Goal: Task Accomplishment & Management: Complete application form

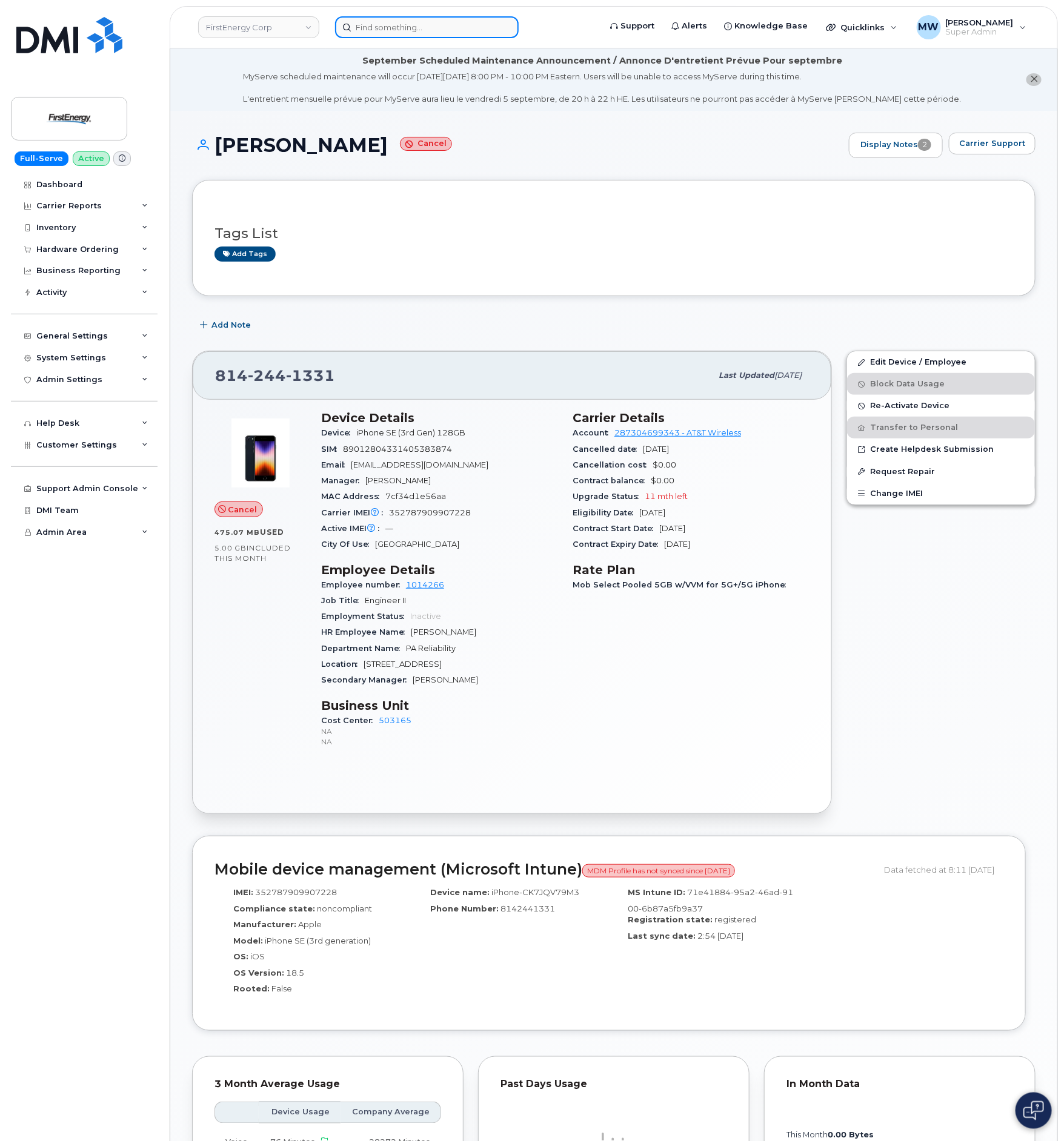
click at [435, 27] on input at bounding box center [426, 27] width 183 height 22
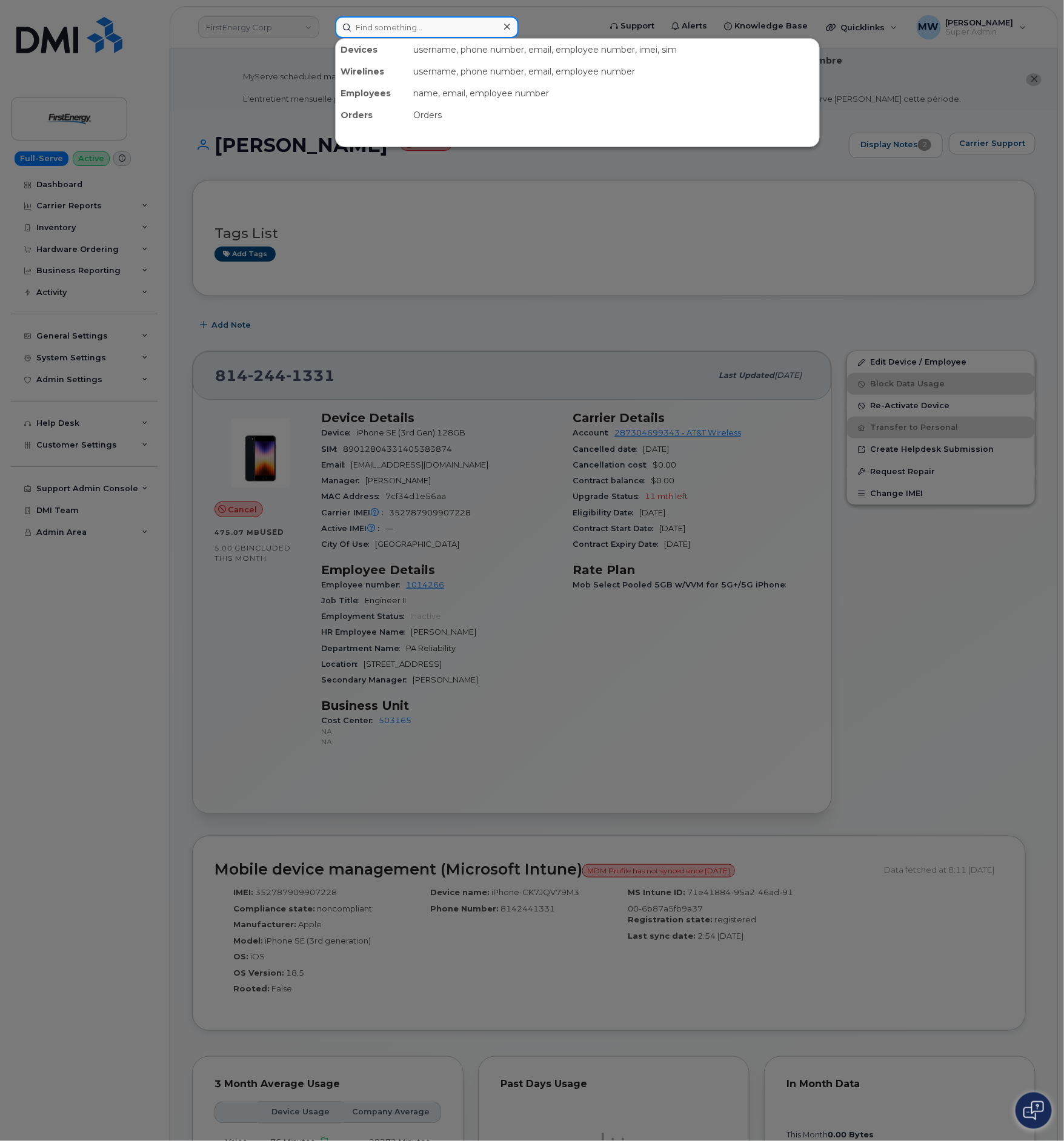
paste input "3303416955"
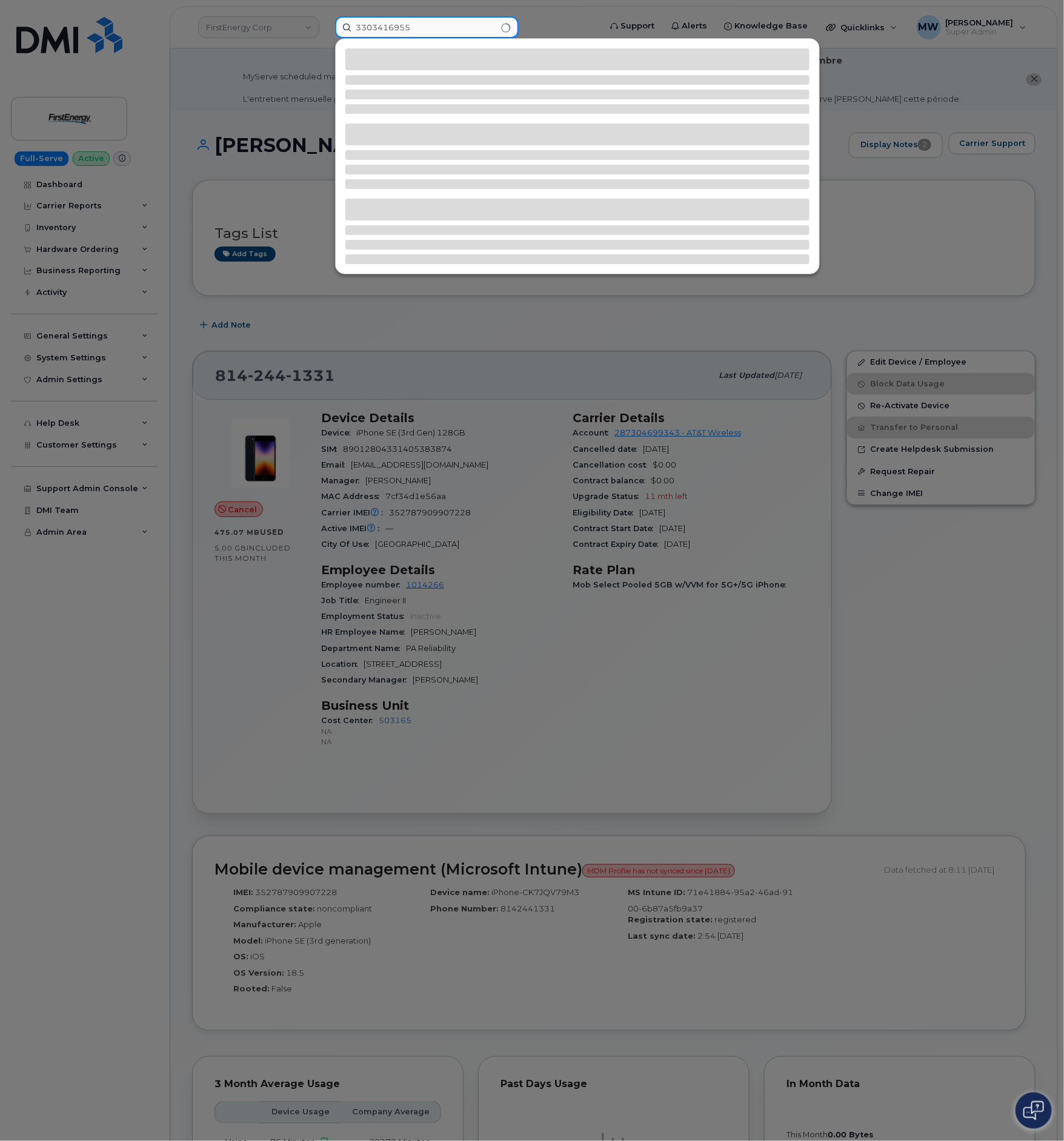
type input "3303416955"
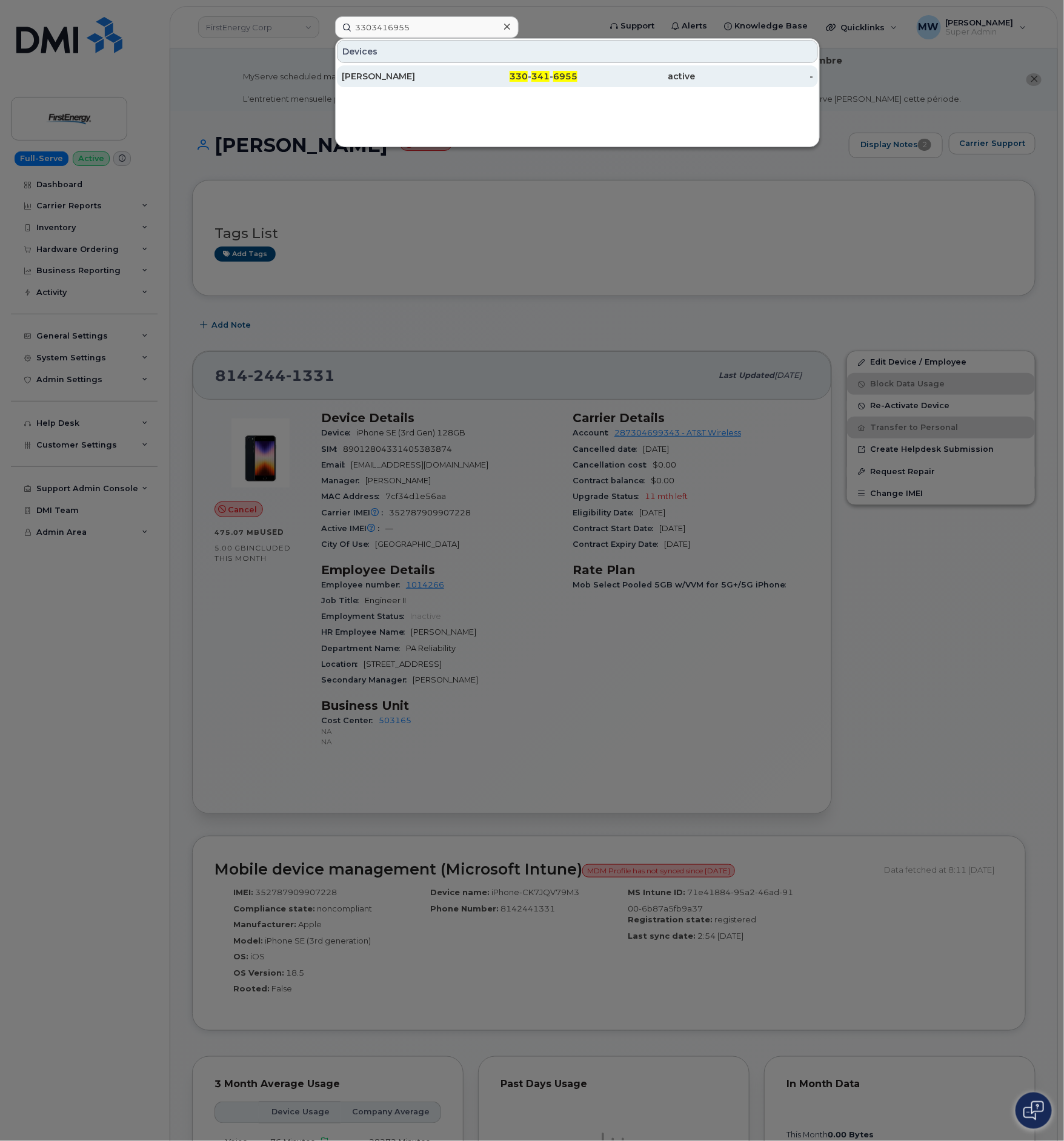
click at [539, 77] on span "341" at bounding box center [540, 76] width 18 height 11
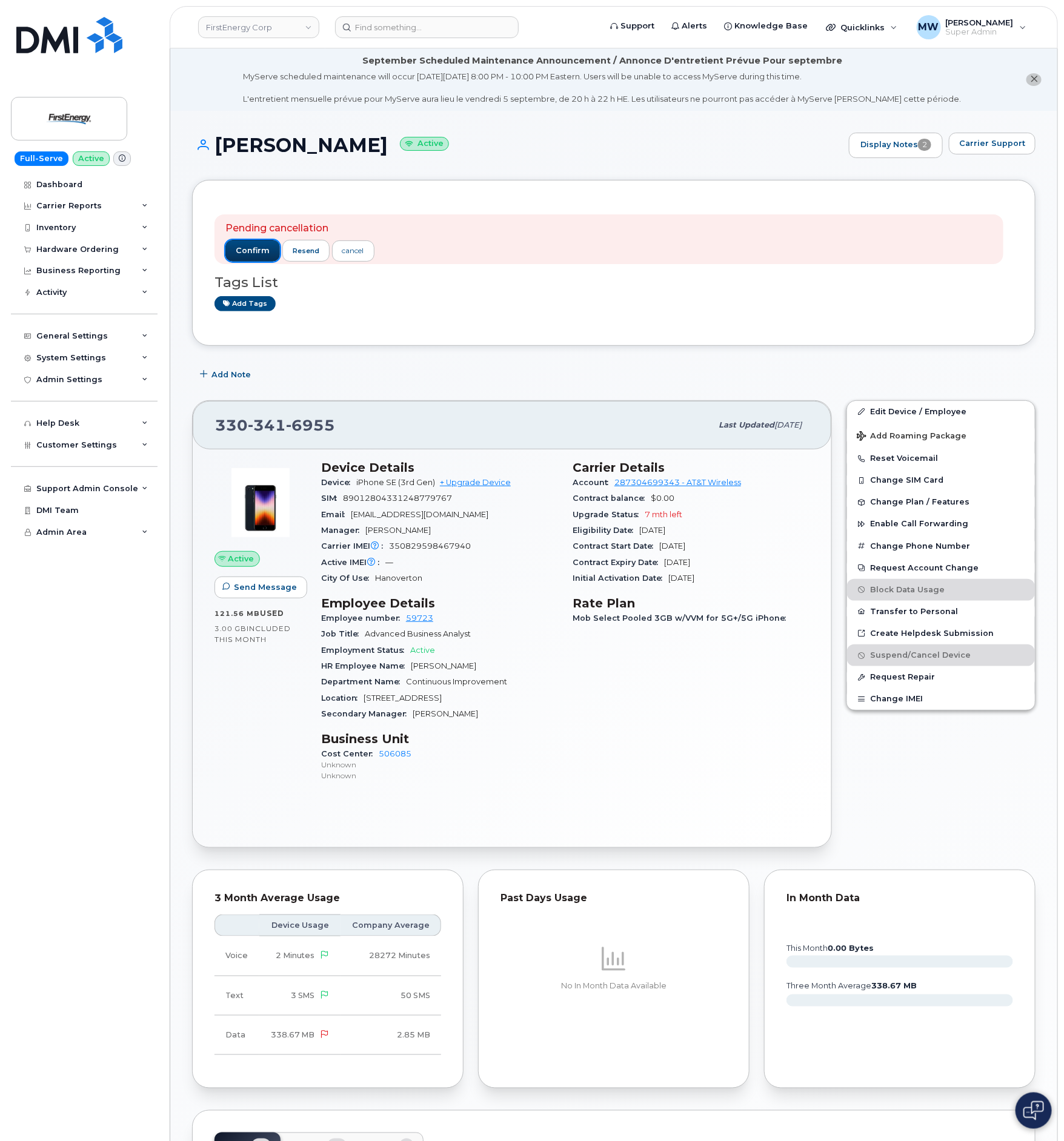
click at [256, 242] on button "confirm" at bounding box center [252, 251] width 55 height 22
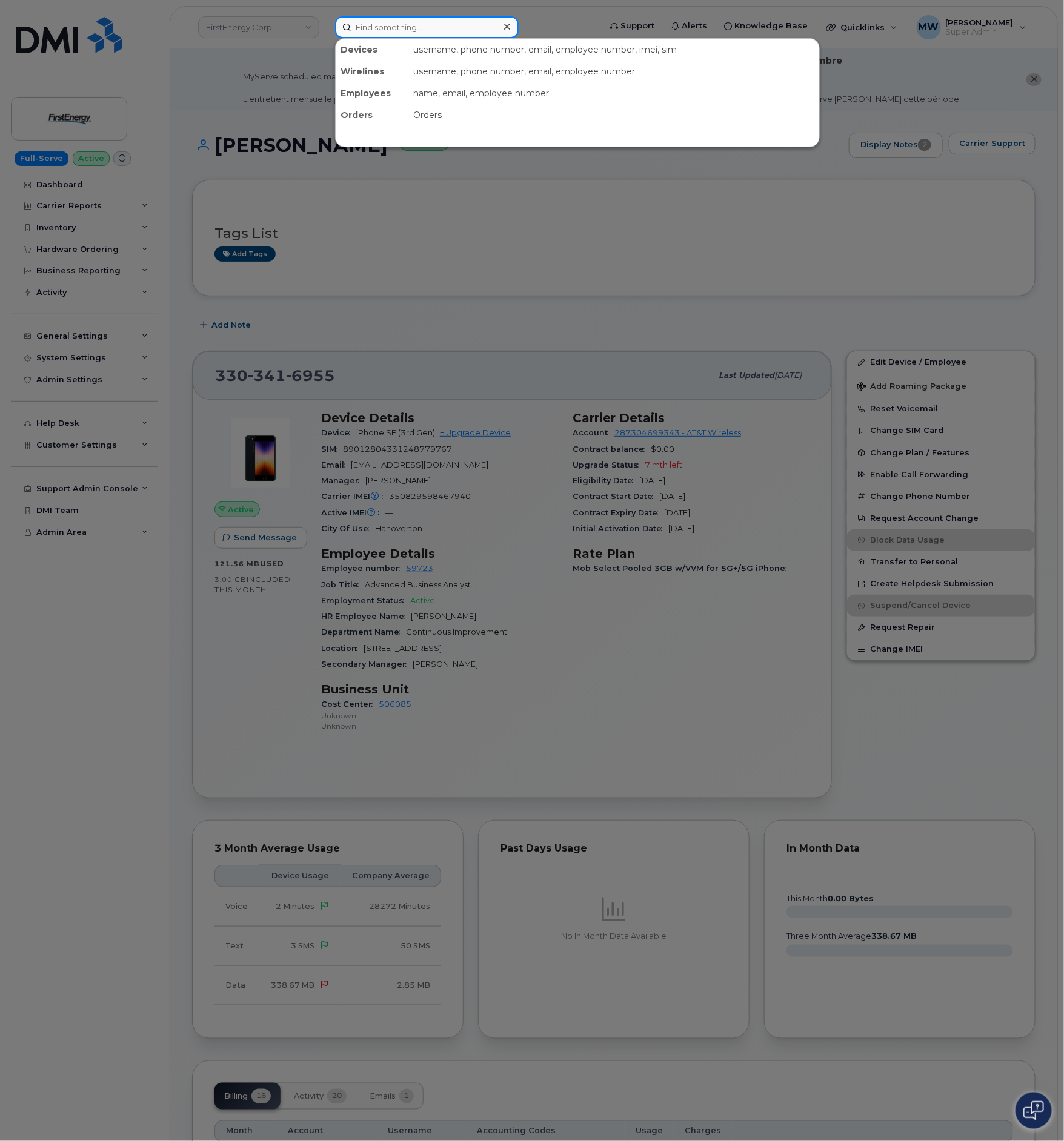
click at [471, 28] on input at bounding box center [426, 27] width 183 height 22
paste input "3014915488"
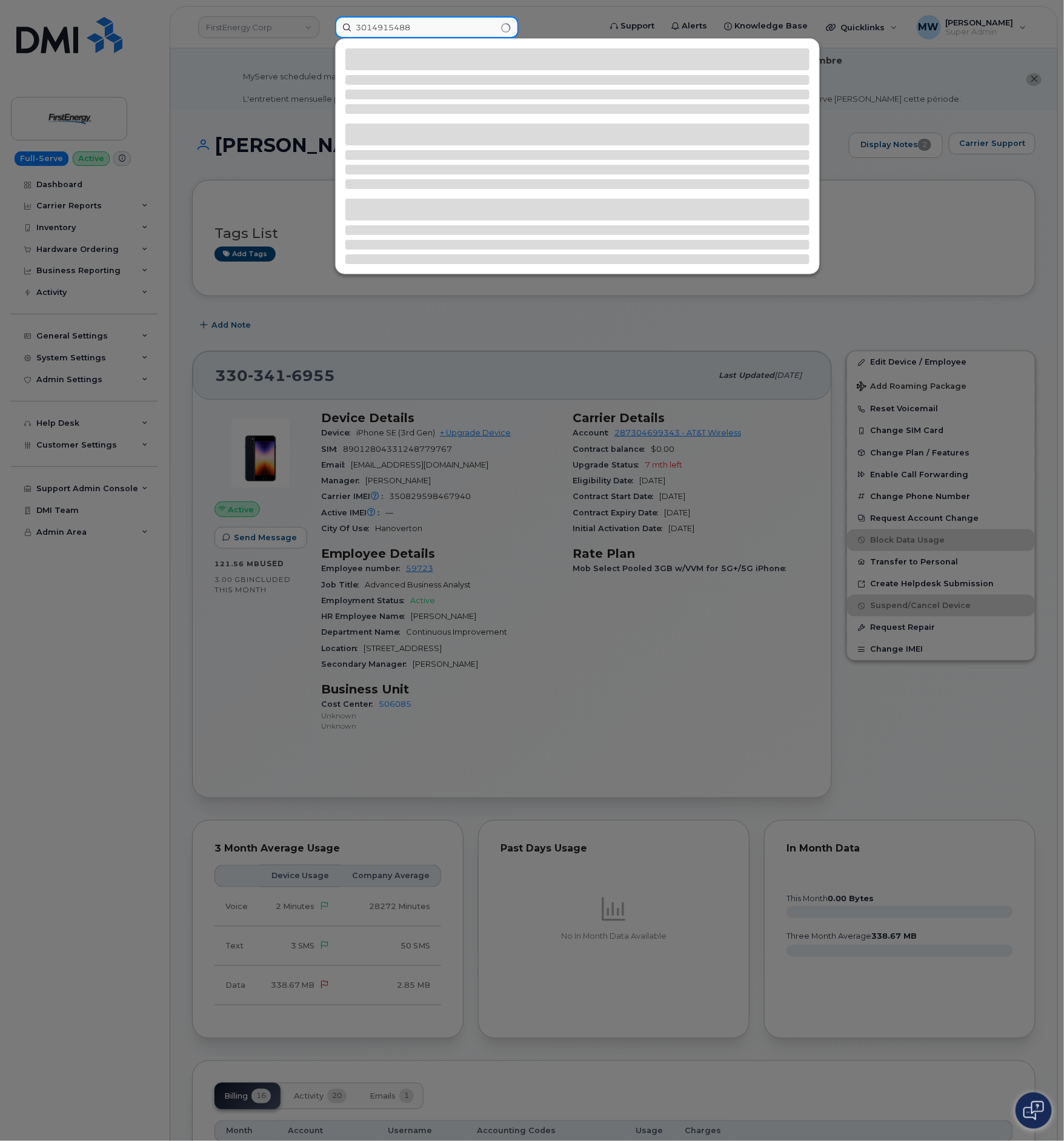
type input "3014915488"
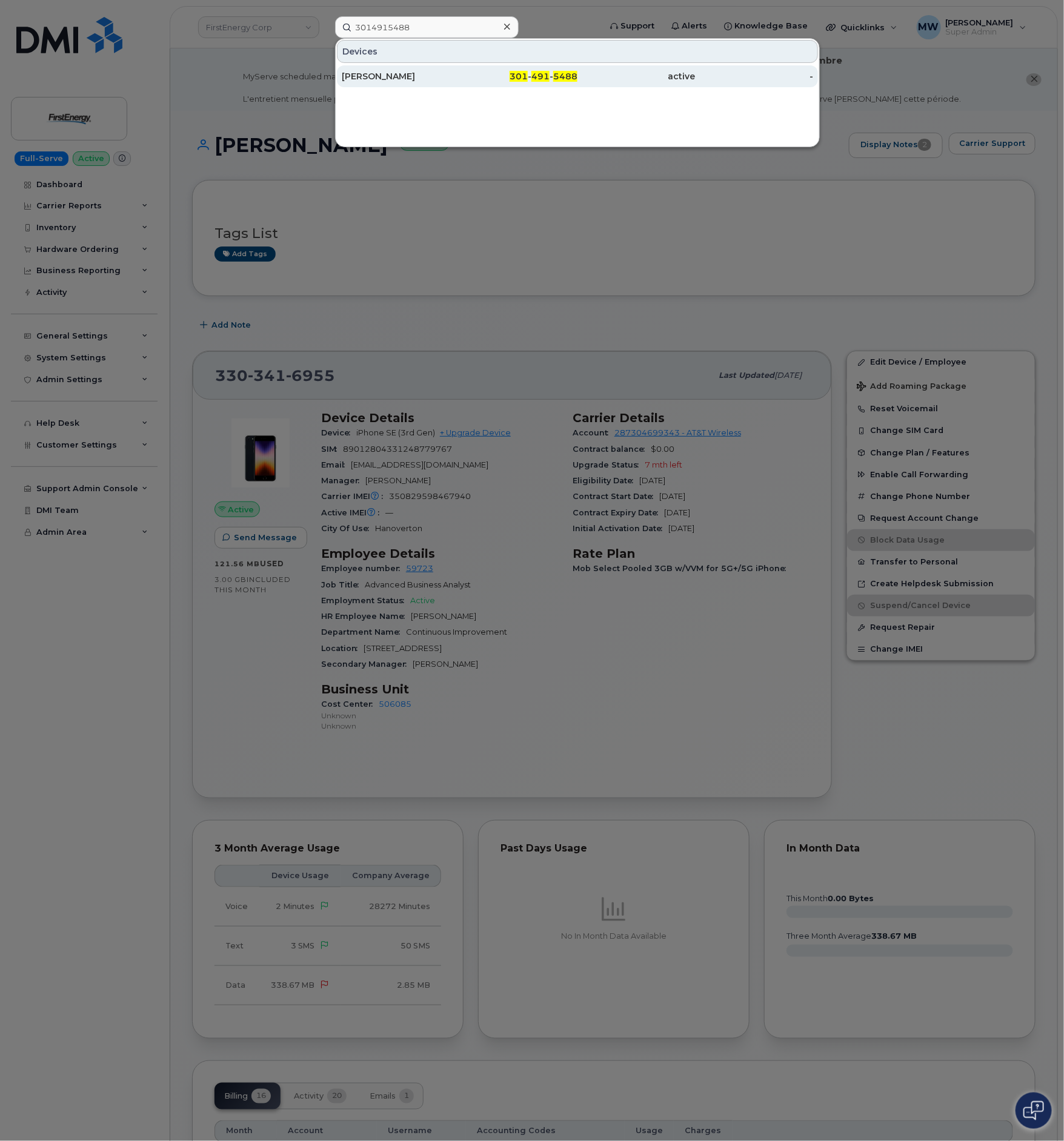
click at [478, 79] on div "301 - 491 - 5488" at bounding box center [519, 76] width 118 height 12
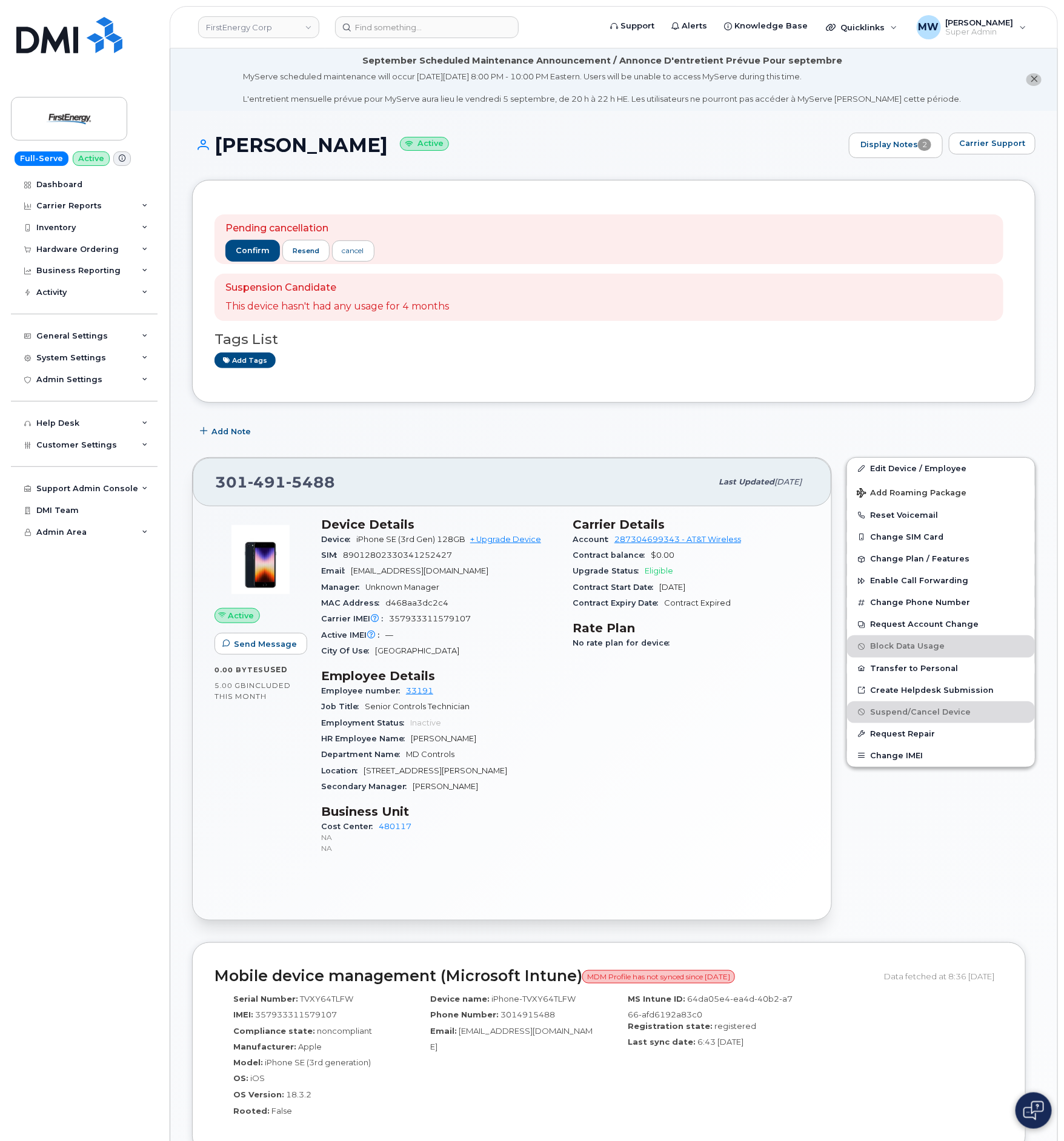
click at [251, 274] on div "Pending cancellation confirm resend cancel" at bounding box center [608, 297] width 789 height 47
click at [246, 248] on span "confirm" at bounding box center [252, 250] width 34 height 11
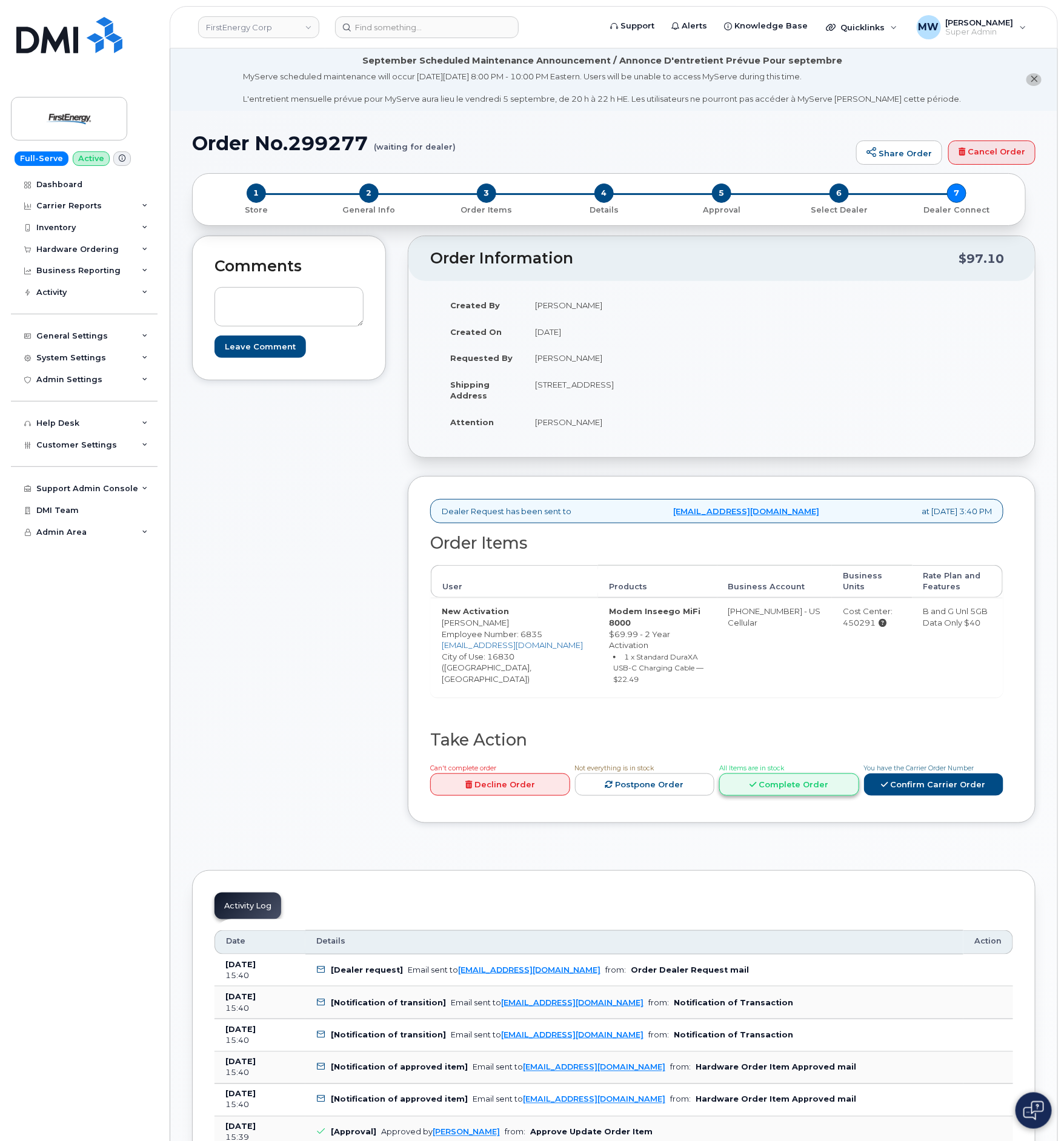
click at [784, 774] on link "Complete Order" at bounding box center [789, 784] width 140 height 23
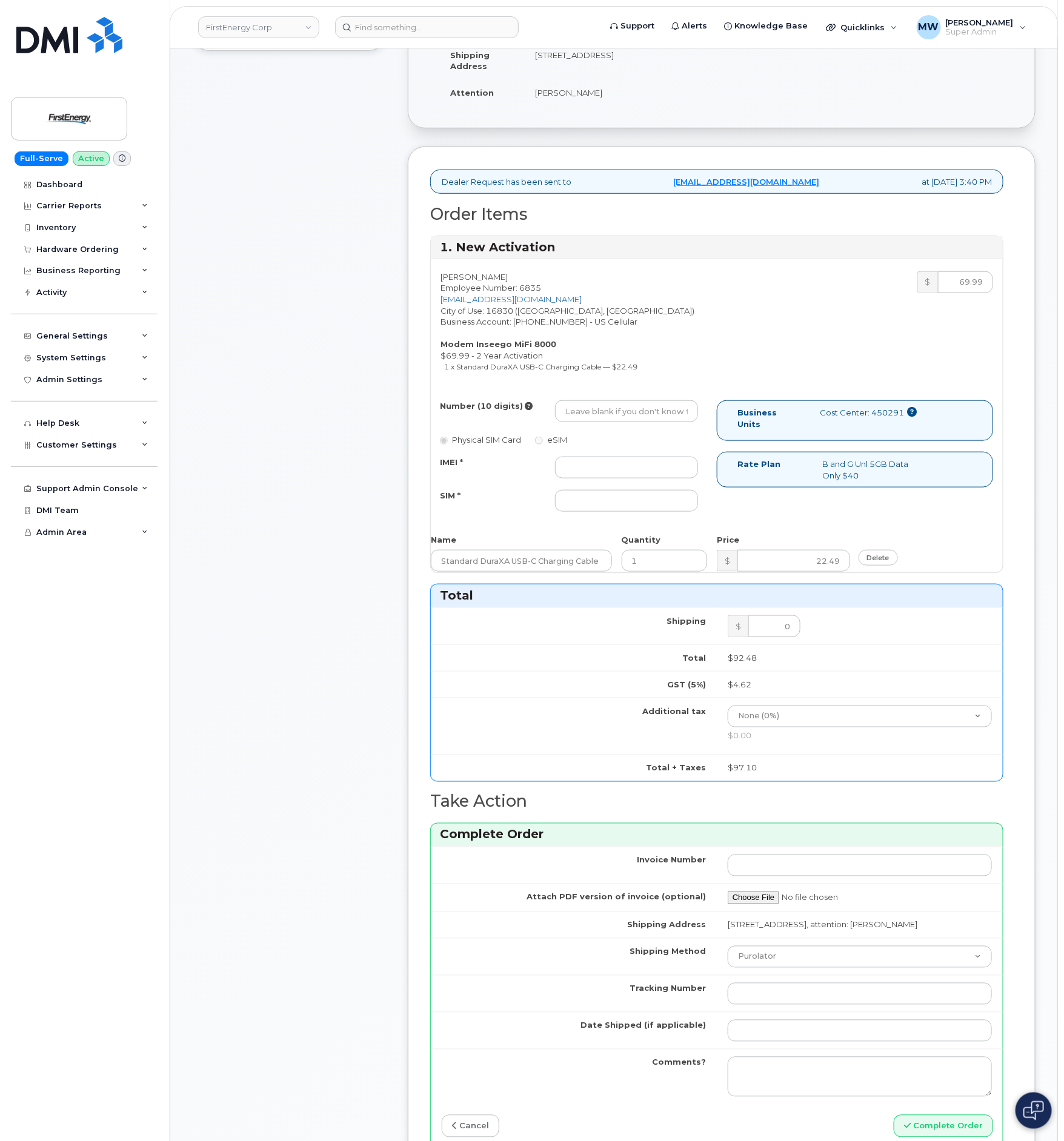
scroll to position [364, 0]
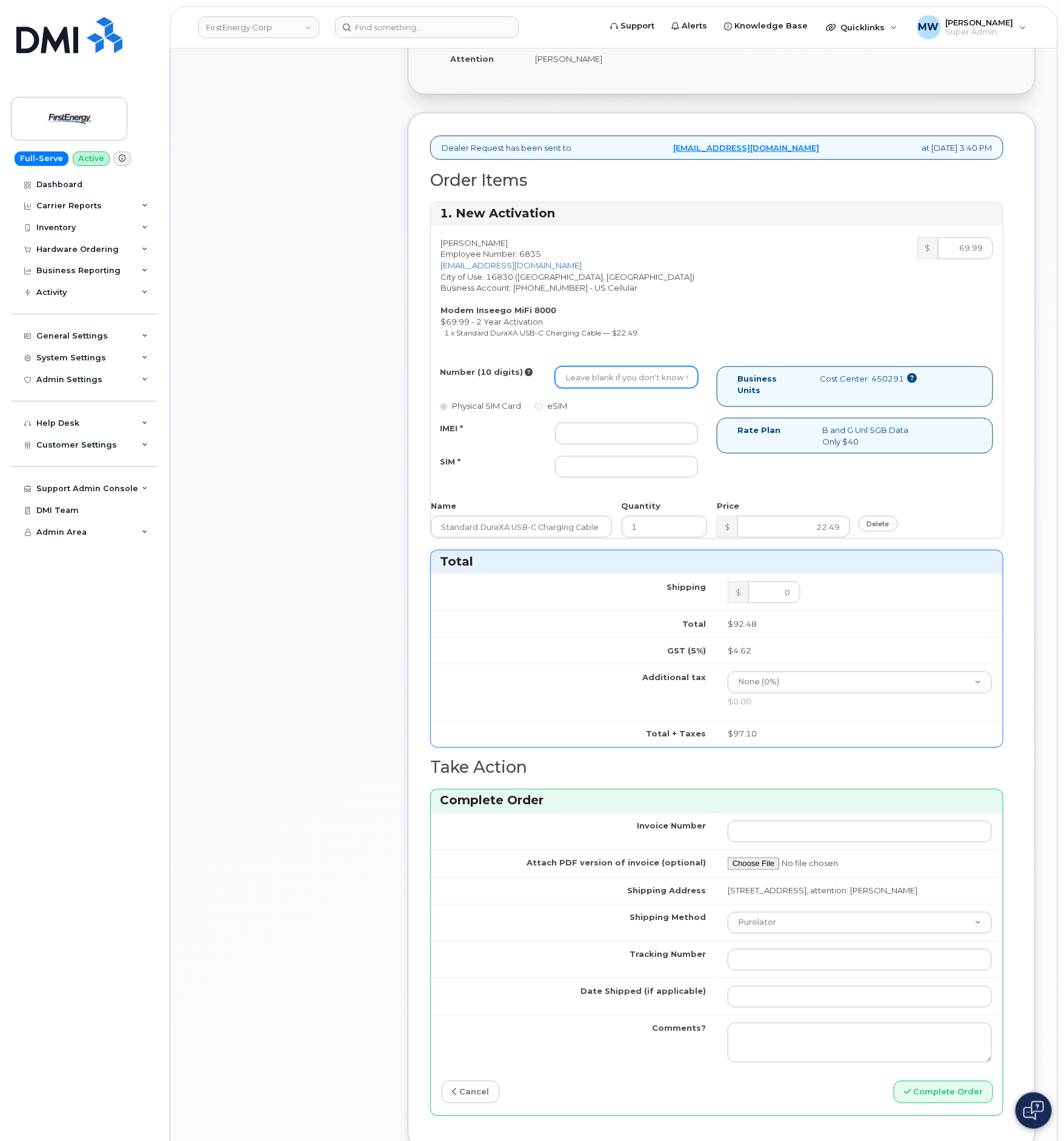
click at [656, 380] on input "Number (10 digits)" at bounding box center [626, 377] width 143 height 22
paste input "(814) 585-0674"
type input "8145850674"
drag, startPoint x: 684, startPoint y: 438, endPoint x: 603, endPoint y: 427, distance: 81.7
click at [684, 438] on input "IMEI *" at bounding box center [626, 434] width 143 height 22
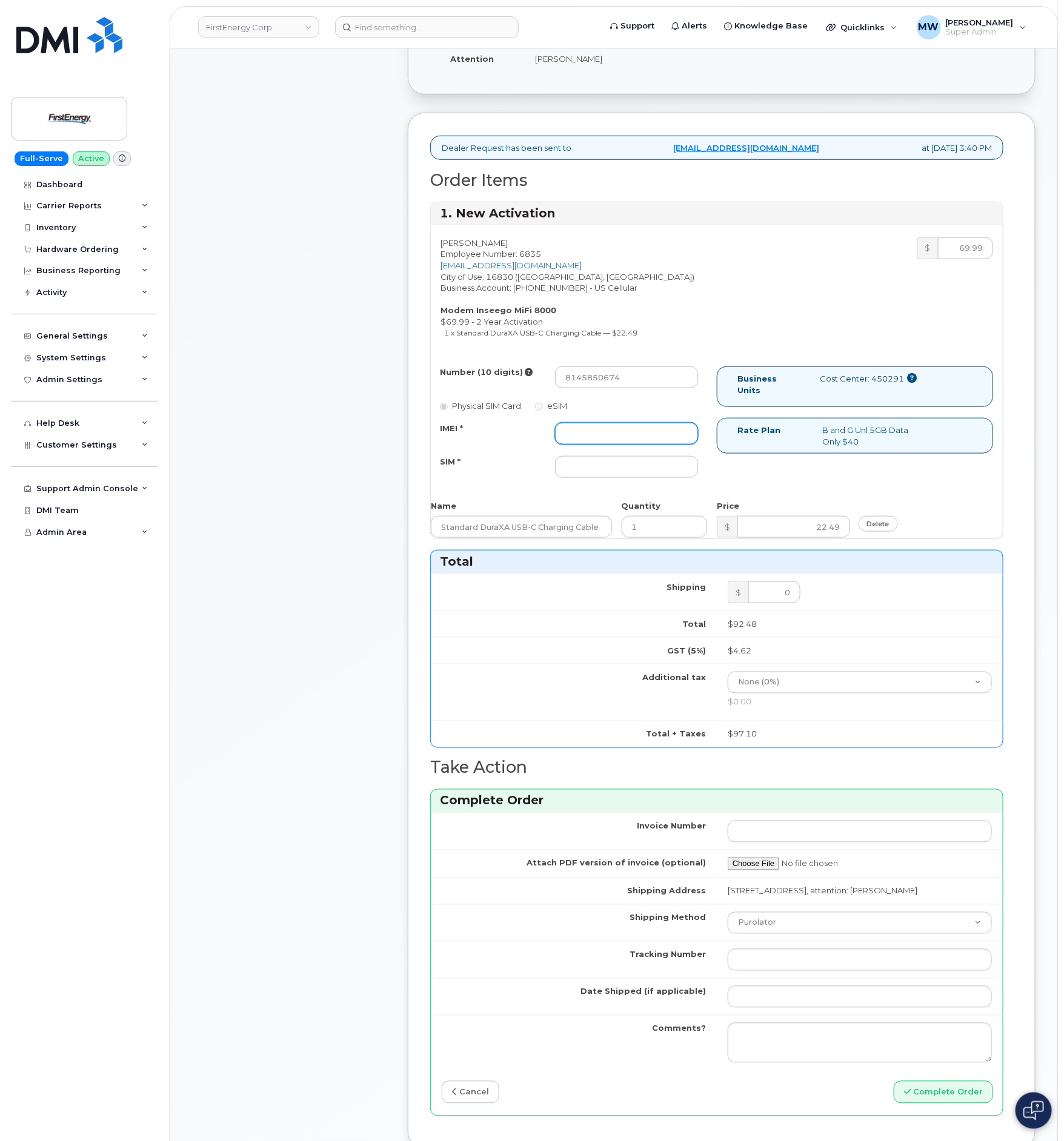
paste input "016512007005974"
type input "016512007005974"
click at [587, 468] on input "SIM *" at bounding box center [626, 467] width 143 height 22
paste input "89015809000323876156"
type input "89015809000323876156"
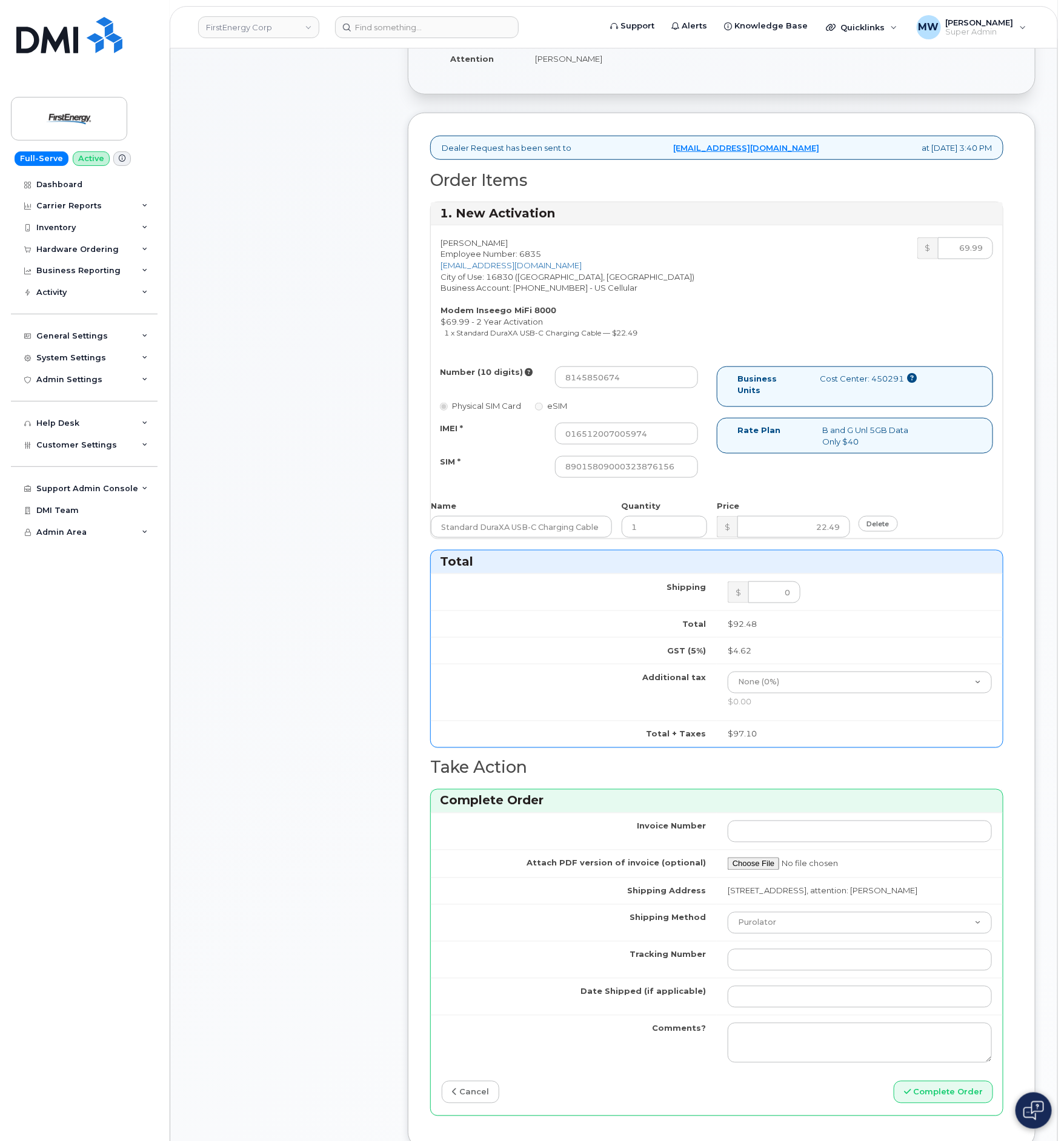
scroll to position [999, 0]
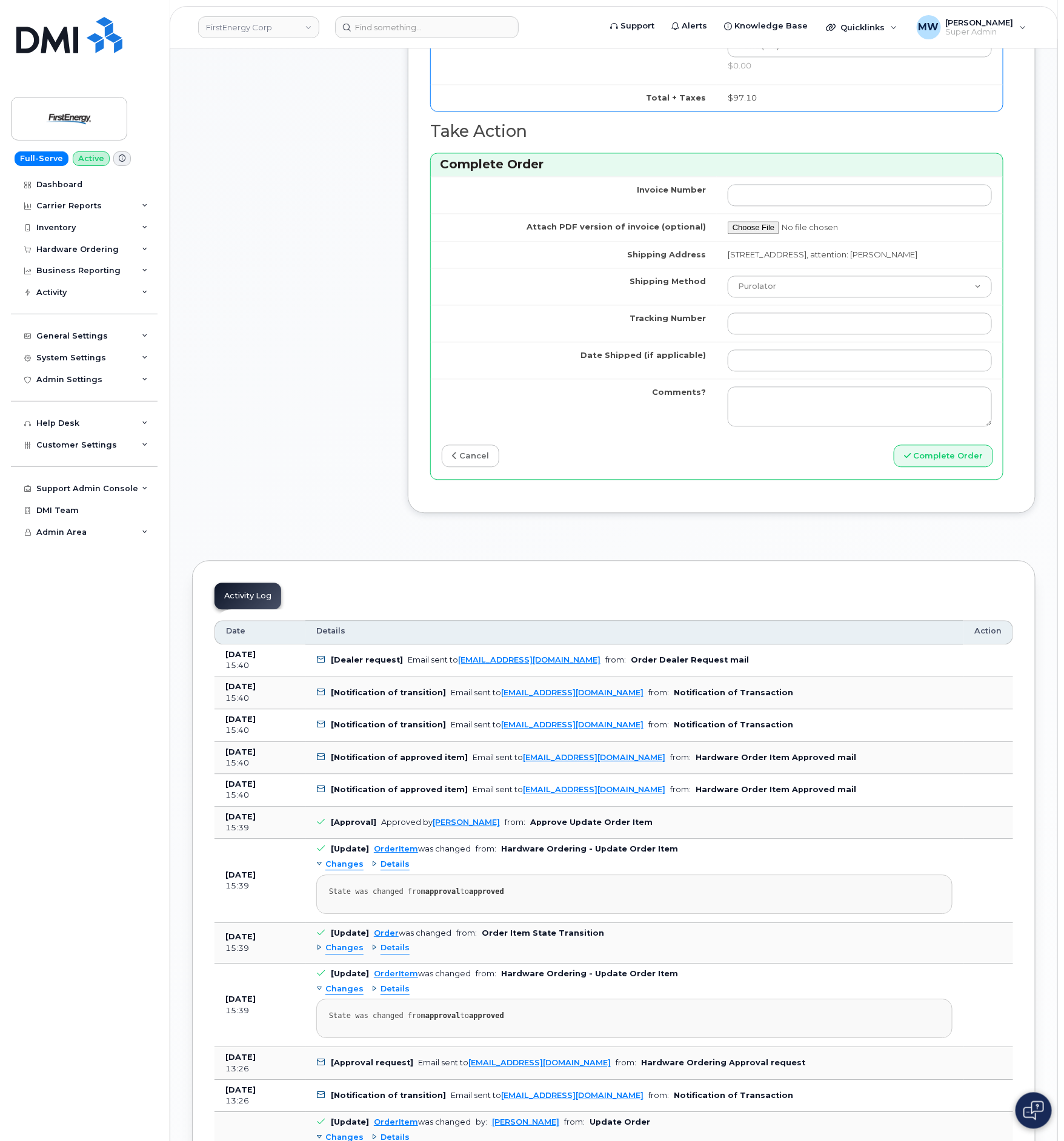
click at [815, 305] on td "Purolator UPS FedEx Canada Post Courier Other Drop Off Pick Up" at bounding box center [859, 286] width 286 height 37
drag, startPoint x: 806, startPoint y: 308, endPoint x: 810, endPoint y: 316, distance: 8.9
click at [806, 298] on select "Purolator UPS FedEx Canada Post Courier Other Drop Off Pick Up" at bounding box center [859, 287] width 264 height 22
select select "UPS"
click at [727, 295] on select "Purolator UPS FedEx Canada Post Courier Other Drop Off Pick Up" at bounding box center [859, 287] width 264 height 22
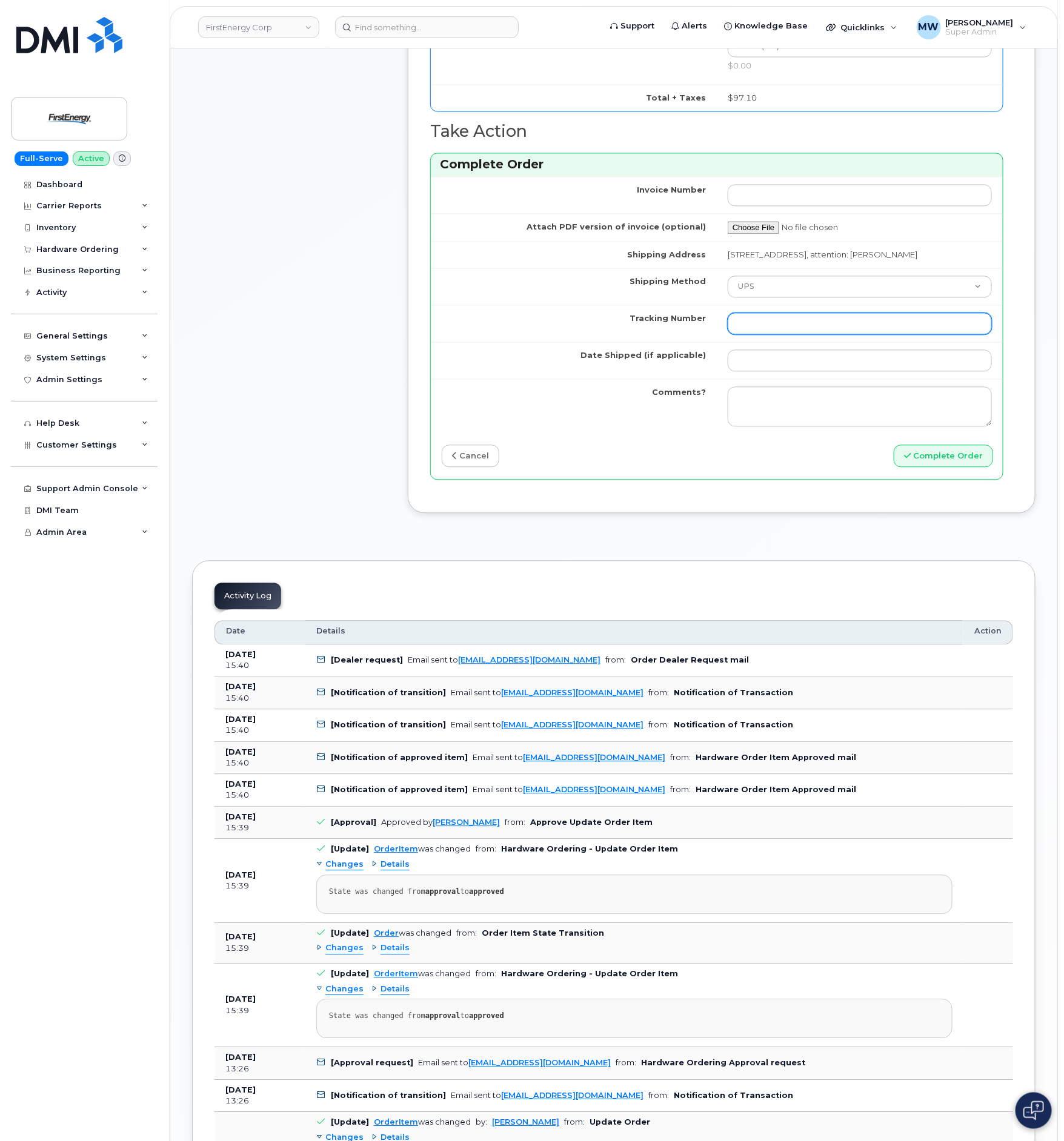
click at [806, 335] on input "Tracking Number" at bounding box center [859, 324] width 264 height 22
paste input "1ZA6069F0365156244"
type input "1ZA6069F0365156244"
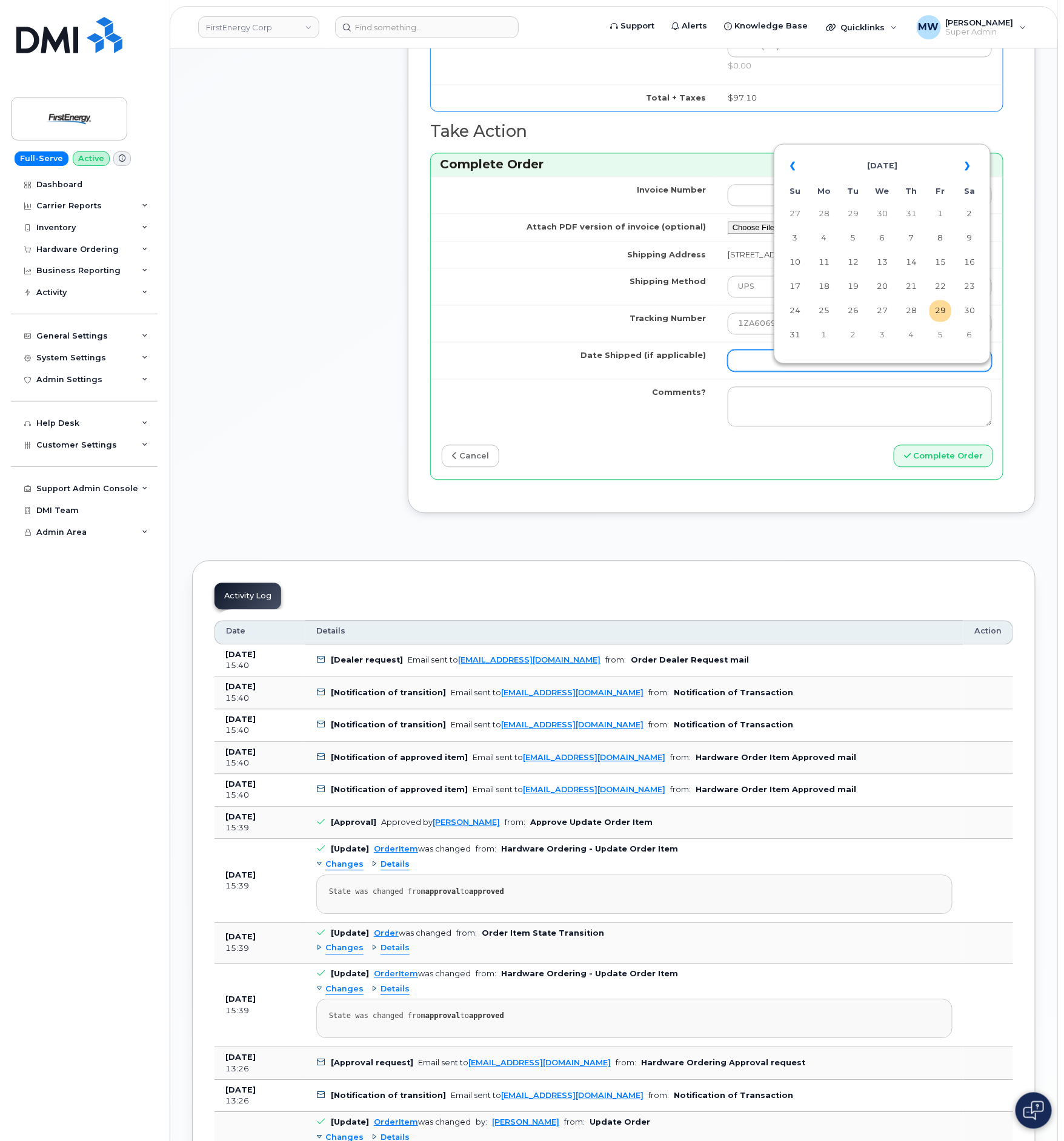
click at [816, 372] on input "Date Shipped (if applicable)" at bounding box center [859, 361] width 264 height 22
click at [905, 313] on td "28" at bounding box center [911, 311] width 22 height 22
type input "2025-08-28"
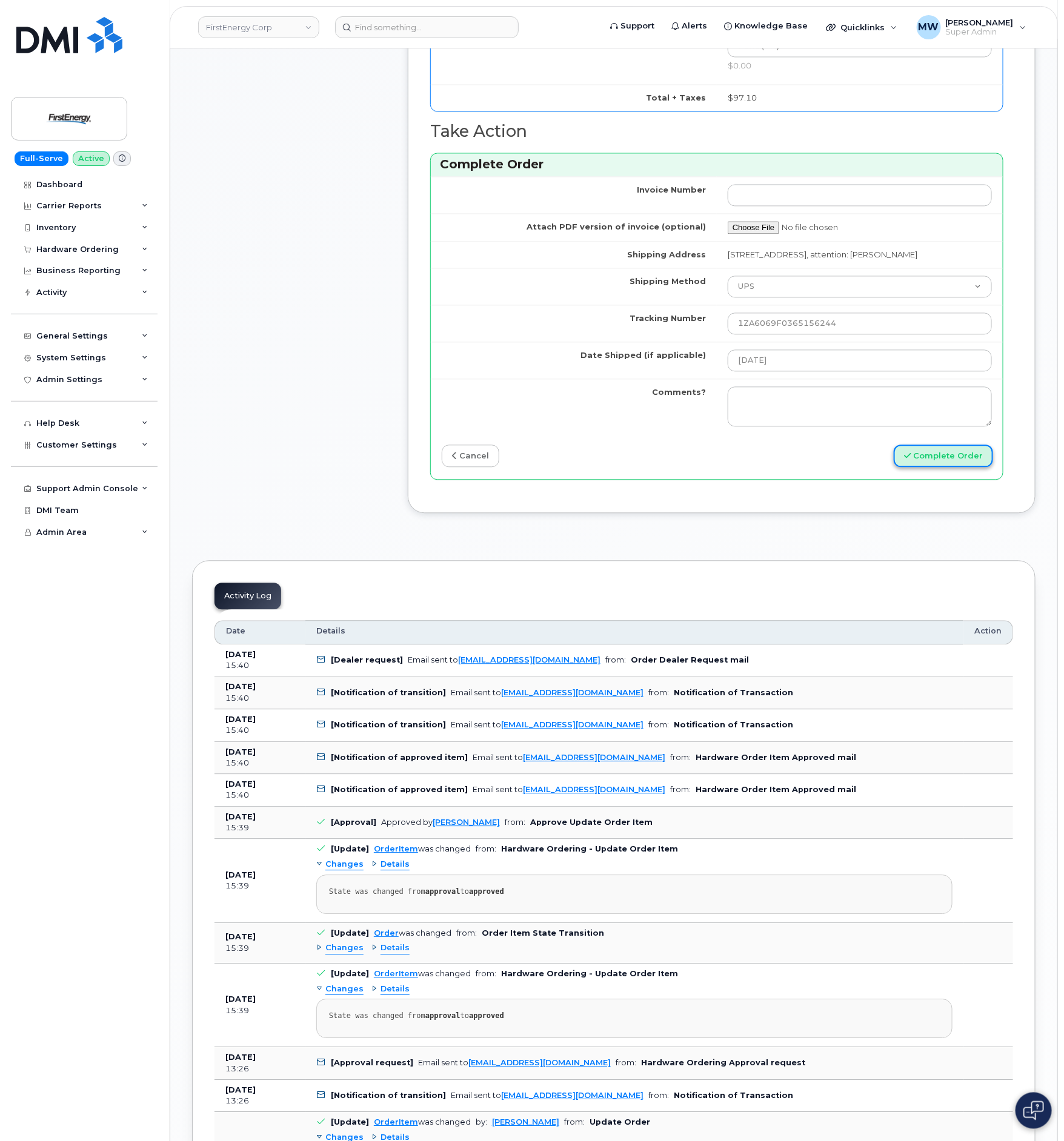
click at [922, 468] on button "Complete Order" at bounding box center [943, 456] width 99 height 23
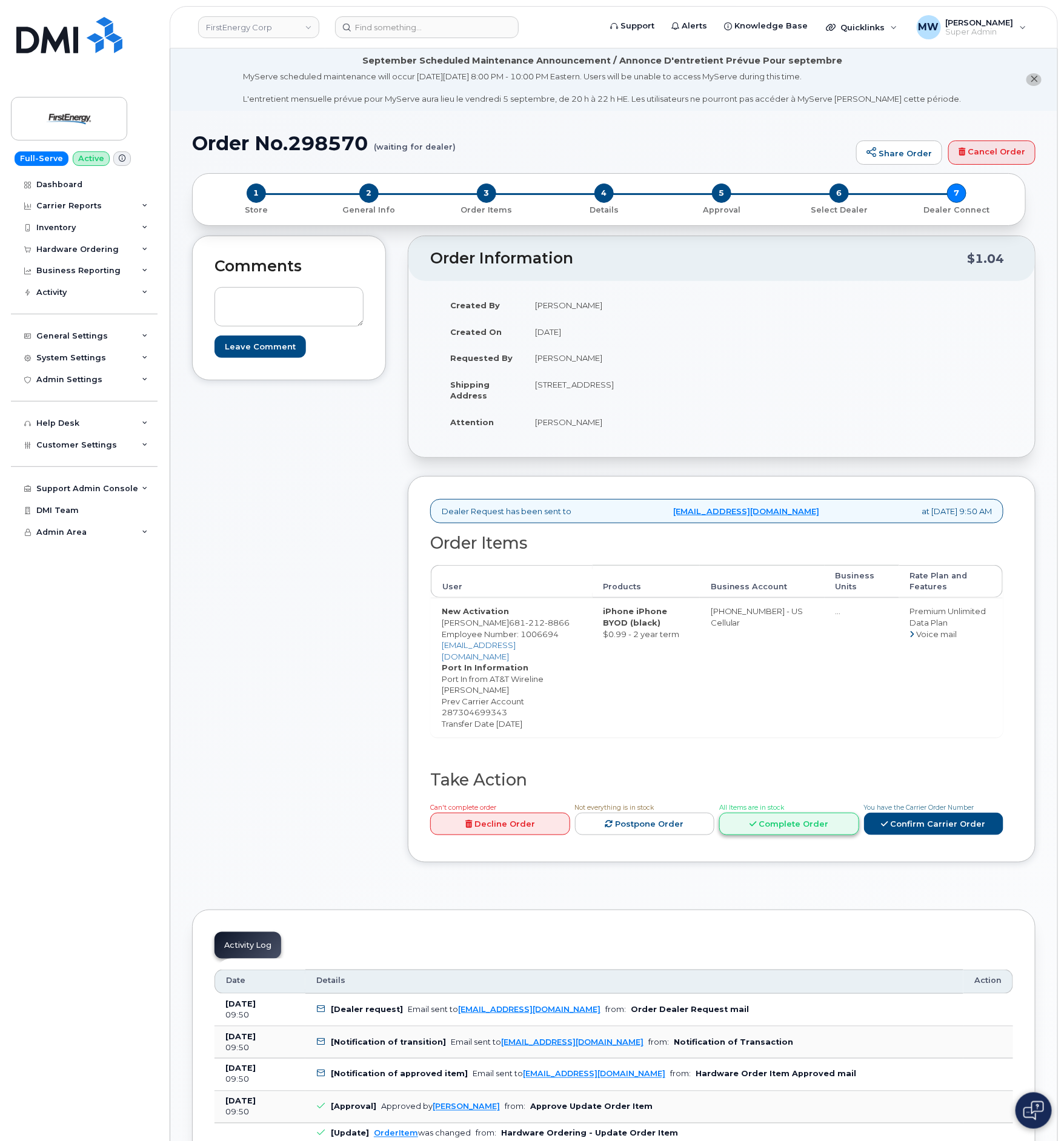
click at [824, 819] on link "Complete Order" at bounding box center [789, 824] width 140 height 23
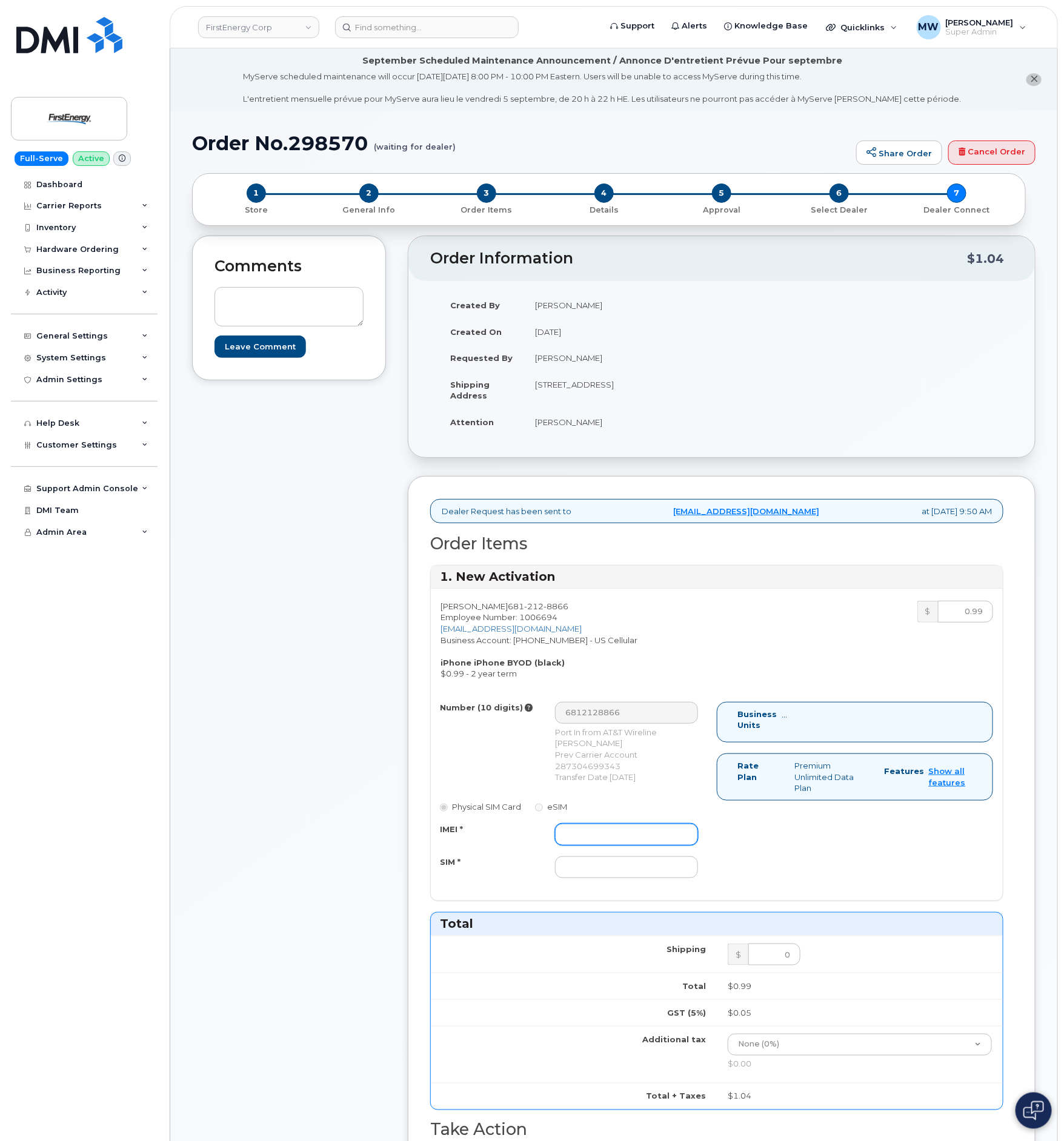
click at [664, 838] on input "IMEI *" at bounding box center [626, 835] width 143 height 22
paste input "350304977567777"
type input "350304977567777"
click at [653, 878] on input "SIM *" at bounding box center [626, 867] width 143 height 22
paste input "89015808800073641150"
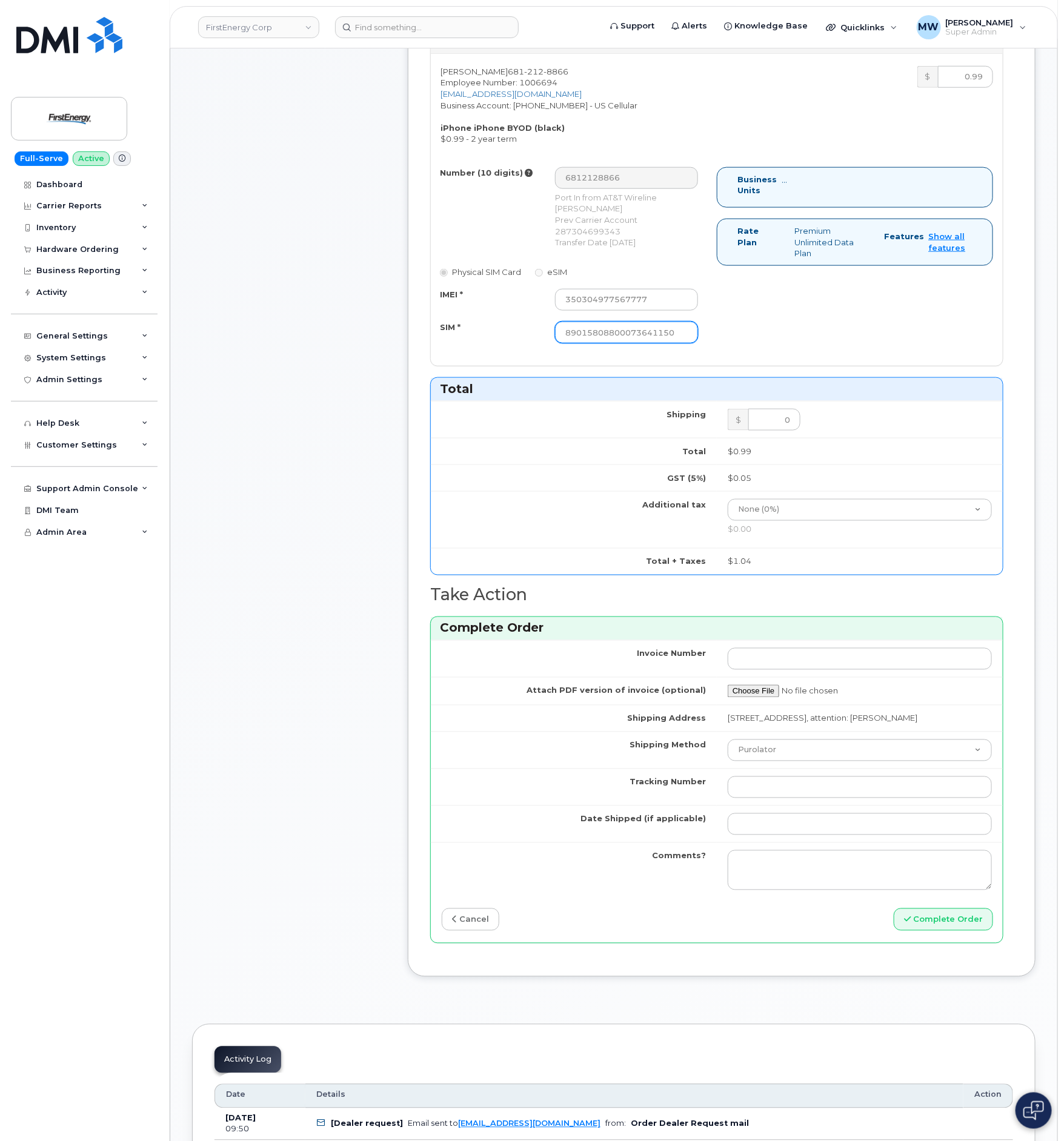
scroll to position [727, 0]
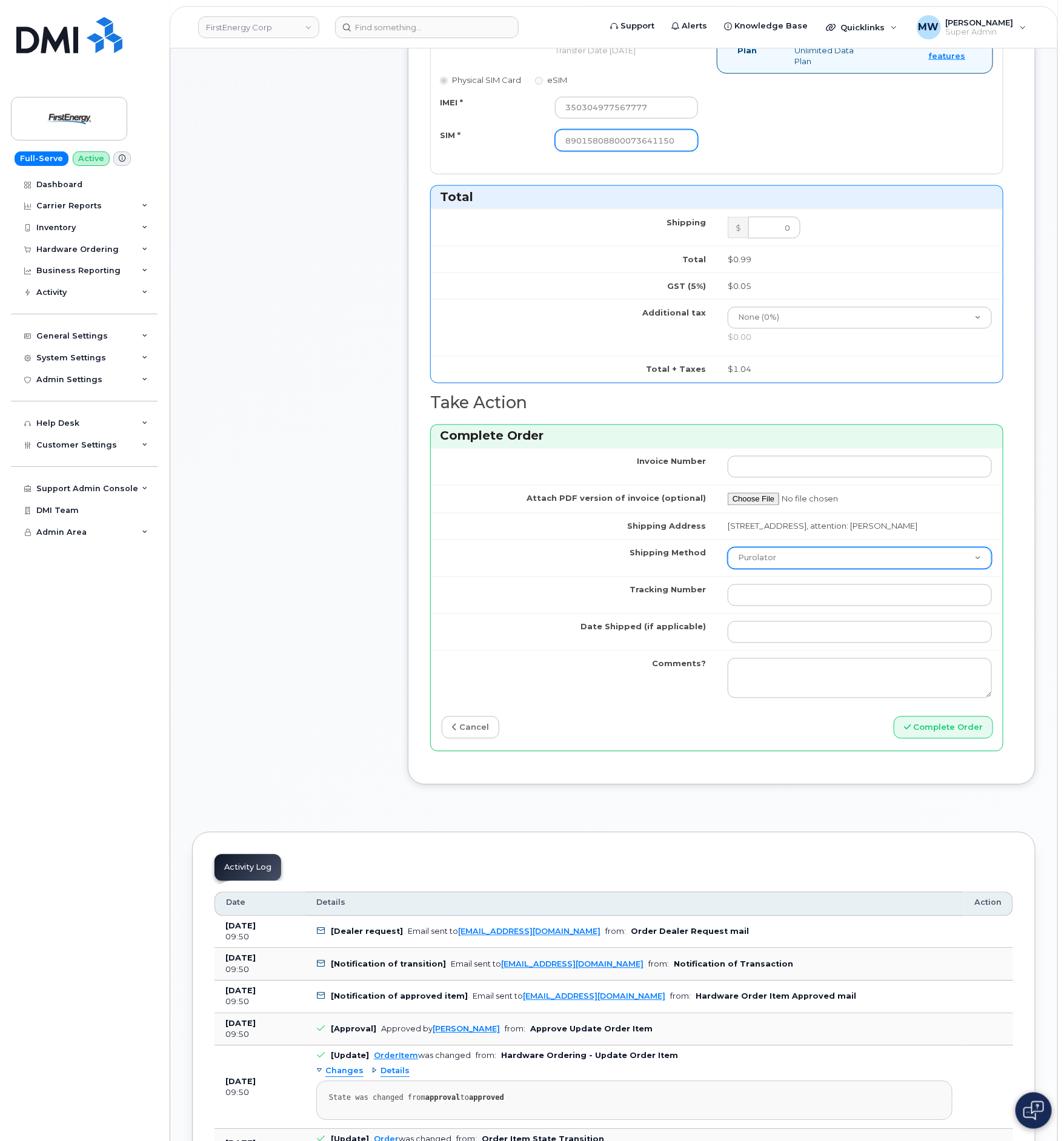
type input "89015808800073641150"
drag, startPoint x: 865, startPoint y: 580, endPoint x: 863, endPoint y: 587, distance: 7.3
click at [865, 570] on select "Purolator UPS FedEx Canada Post Courier Other Drop Off Pick Up" at bounding box center [859, 559] width 264 height 22
select select "UPS"
click at [727, 566] on select "Purolator UPS FedEx Canada Post Courier Other Drop Off Pick Up" at bounding box center [859, 559] width 264 height 22
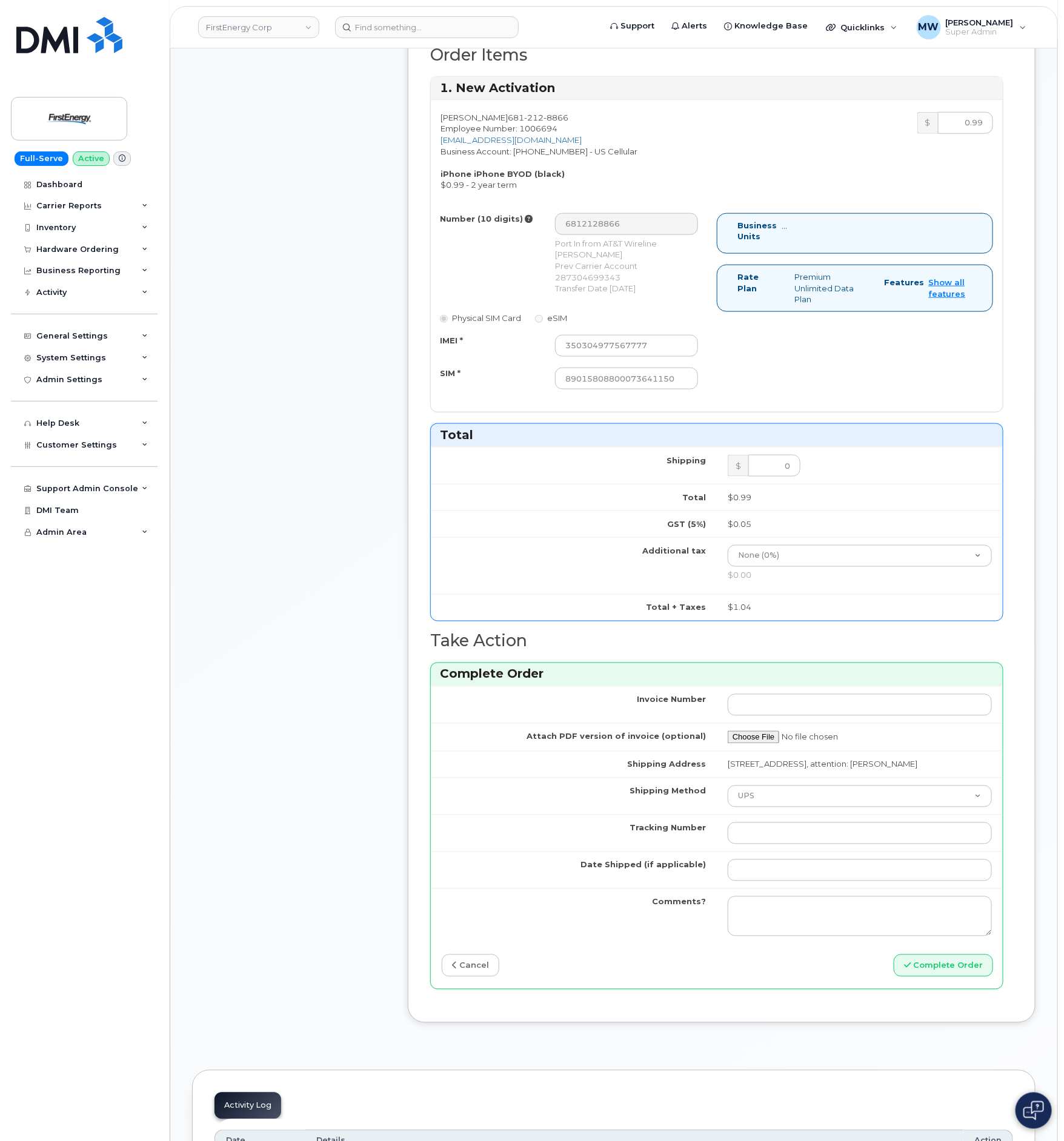
scroll to position [545, 0]
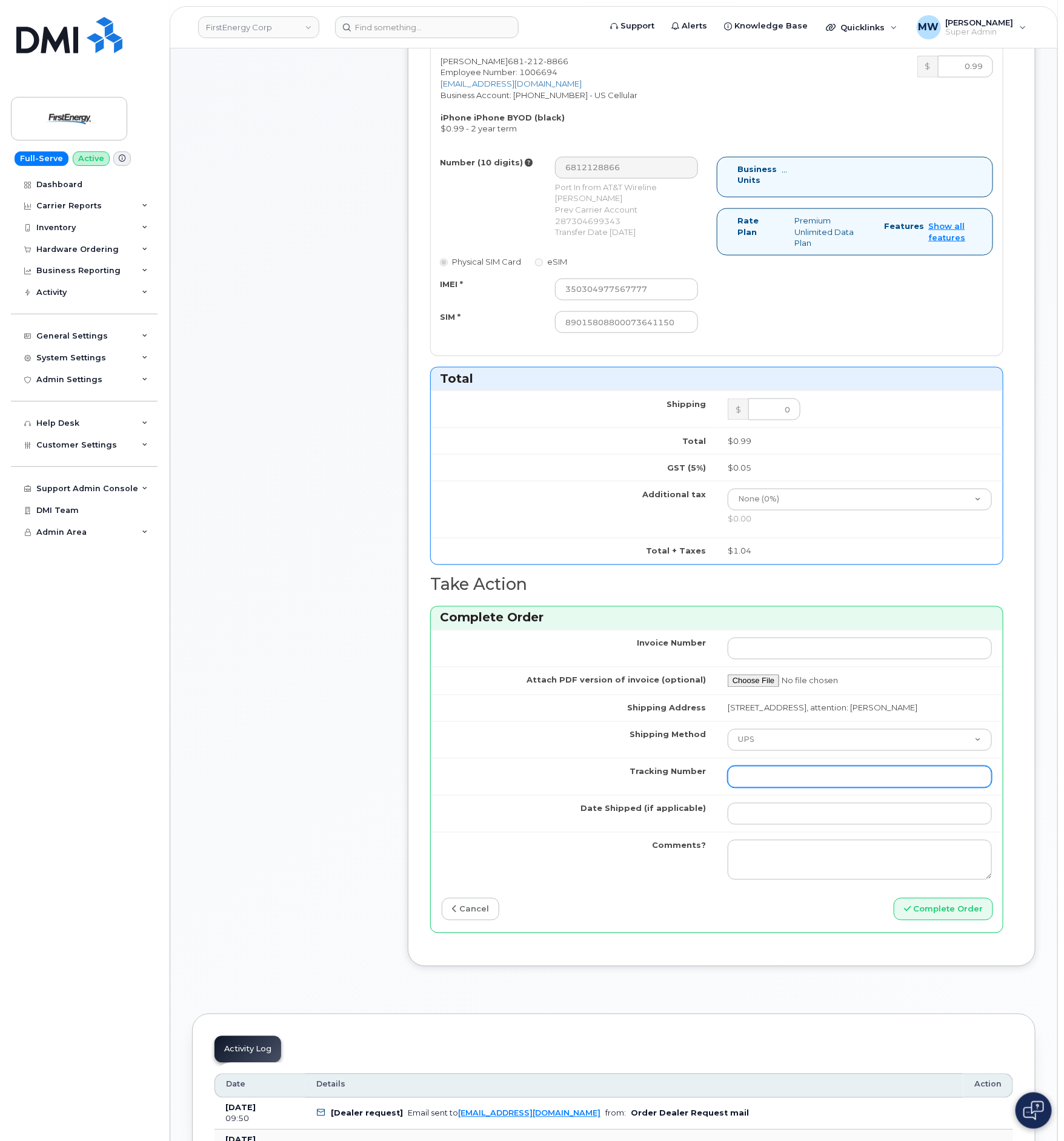
drag, startPoint x: 797, startPoint y: 795, endPoint x: 802, endPoint y: 810, distance: 15.8
click at [797, 788] on input "Tracking Number" at bounding box center [859, 777] width 264 height 22
paste input "1Z633RA80353506618"
type input "1Z633RA80353506618"
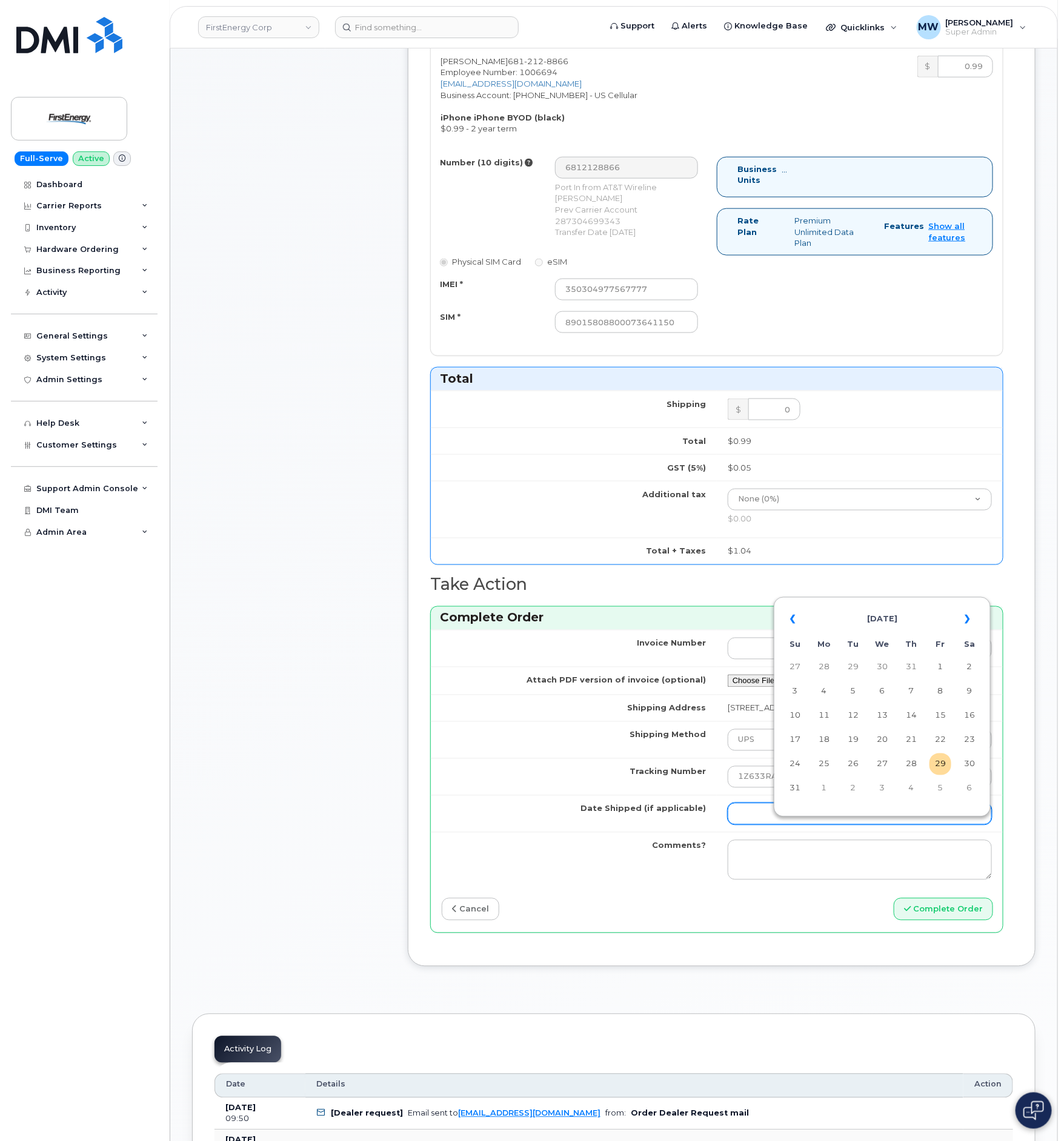
drag, startPoint x: 806, startPoint y: 837, endPoint x: 817, endPoint y: 834, distance: 11.4
click at [806, 825] on input "Date Shipped (if applicable)" at bounding box center [859, 814] width 264 height 22
click at [859, 765] on td "26" at bounding box center [853, 765] width 22 height 22
type input "2025-08-26"
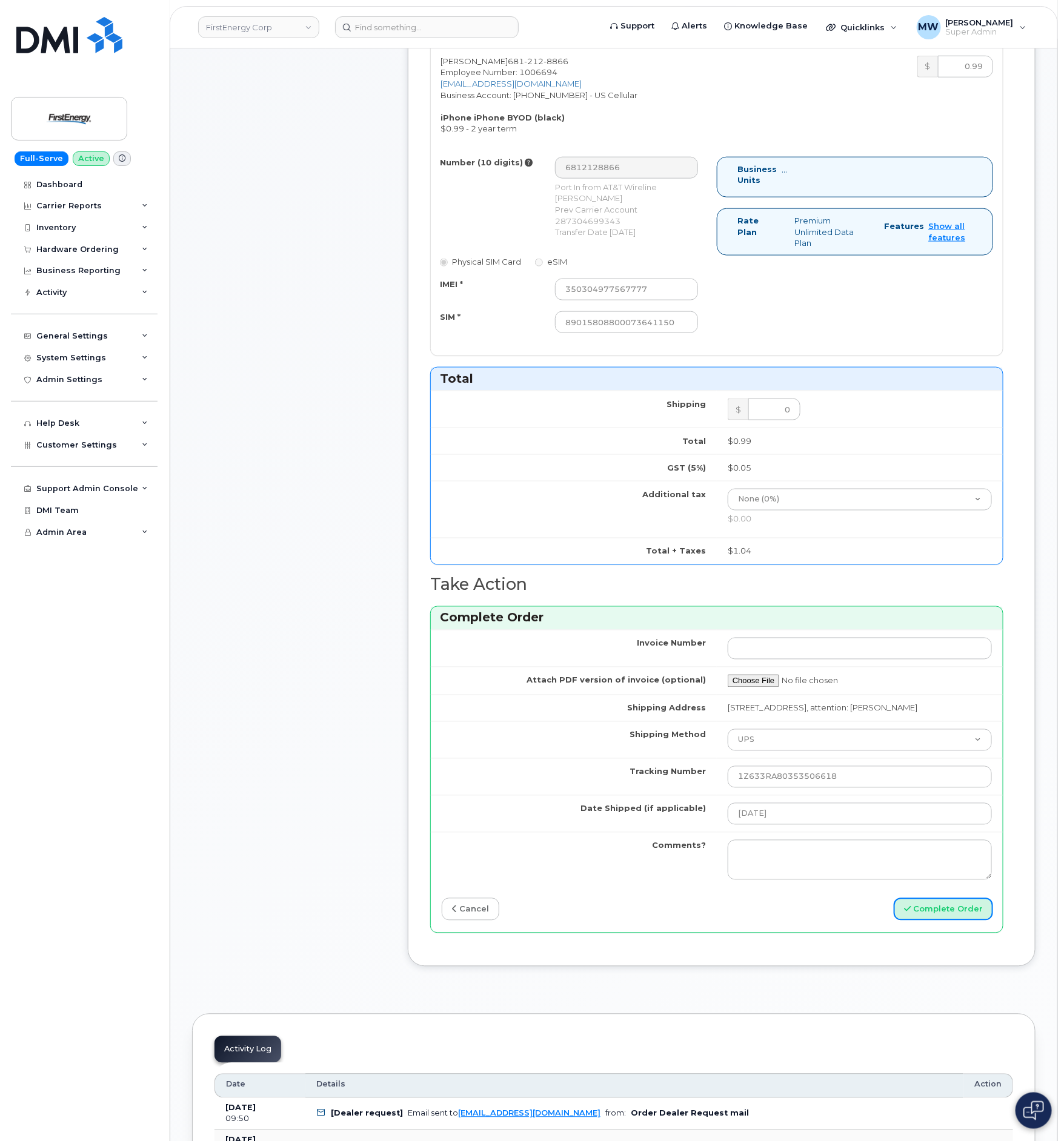
drag, startPoint x: 931, startPoint y: 921, endPoint x: 643, endPoint y: 793, distance: 315.2
click at [931, 921] on button "Complete Order" at bounding box center [943, 909] width 99 height 23
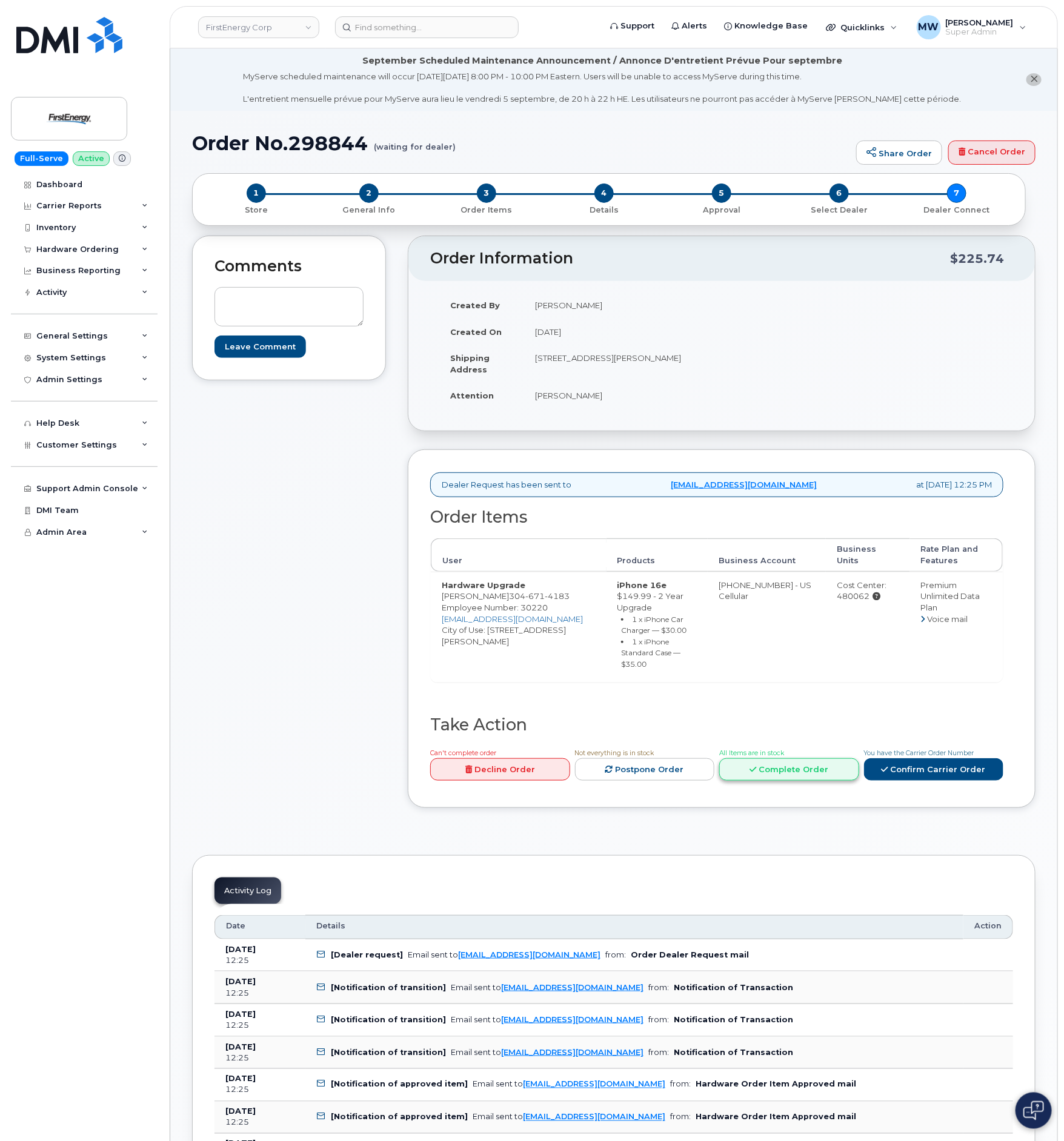
click at [795, 768] on link "Complete Order" at bounding box center [789, 769] width 140 height 23
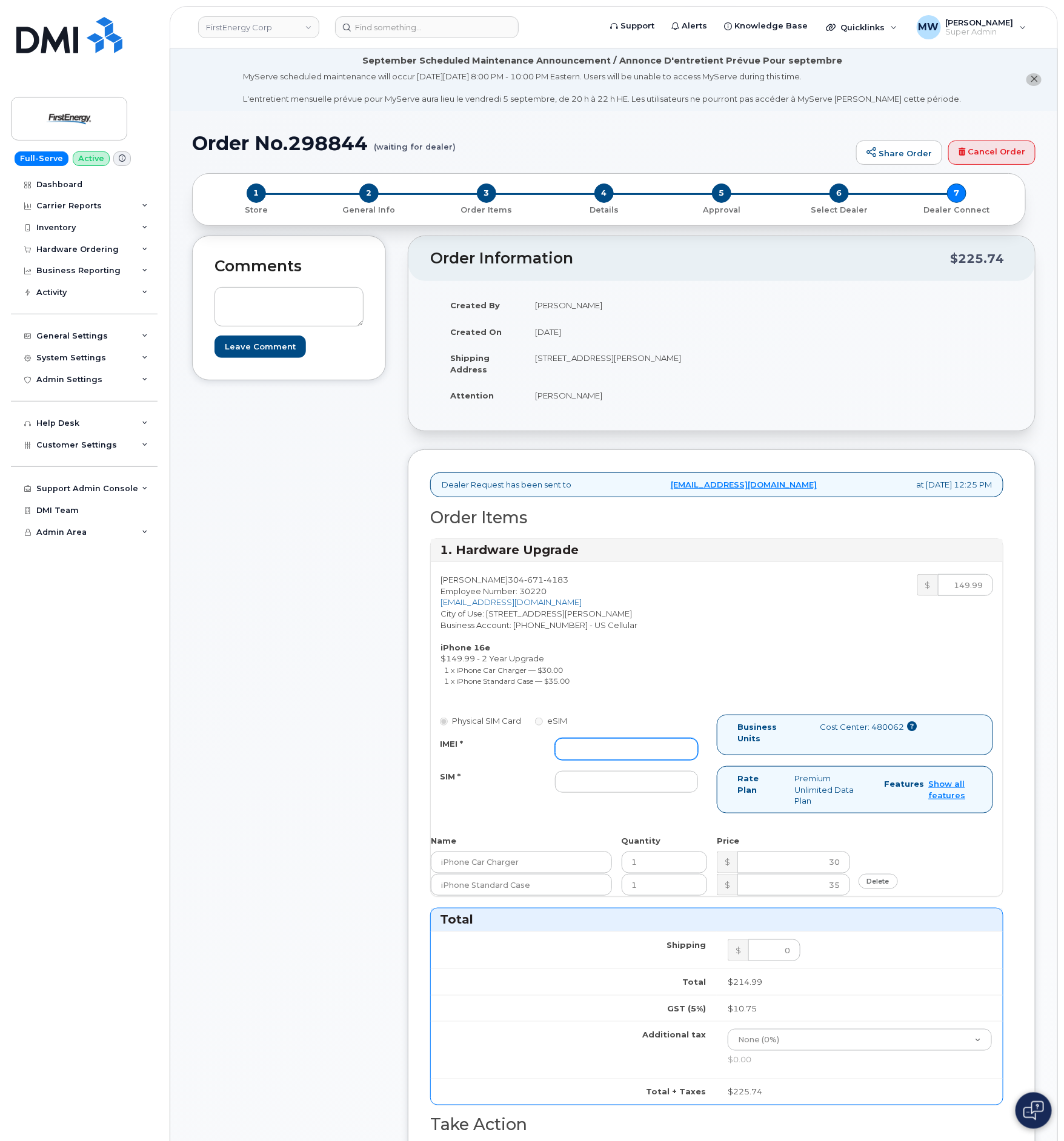
click at [607, 754] on input "IMEI *" at bounding box center [626, 749] width 143 height 22
paste input "351418499830049"
type input "351418499830049"
click at [614, 793] on input "SIM *" at bounding box center [626, 782] width 143 height 22
type input "NA"
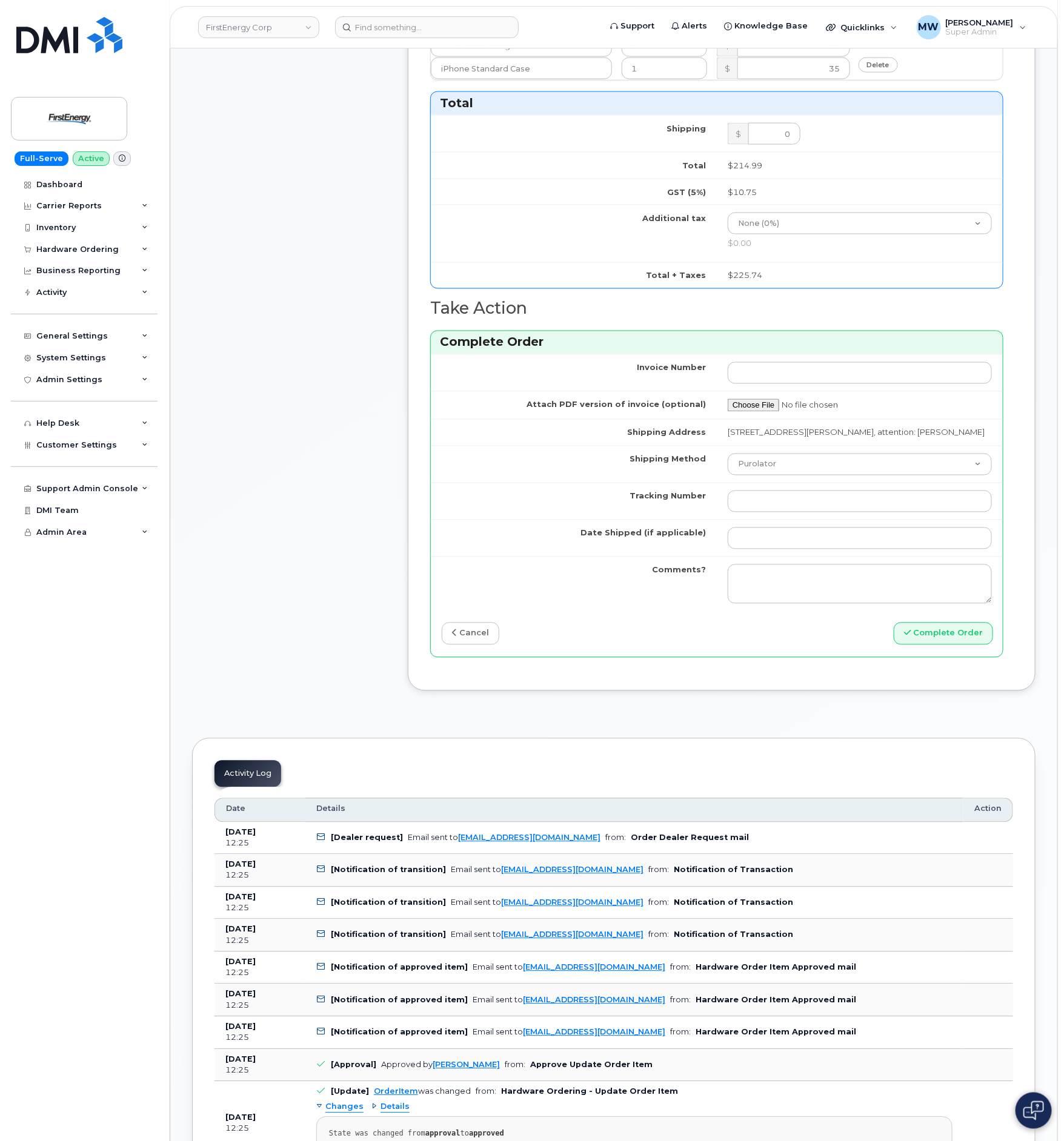
scroll to position [818, 0]
click at [758, 471] on select "Purolator UPS FedEx Canada Post Courier Other Drop Off Pick Up" at bounding box center [859, 463] width 264 height 22
select select "UPS"
click at [727, 467] on select "Purolator UPS FedEx Canada Post Courier Other Drop Off Pick Up" at bounding box center [859, 463] width 264 height 22
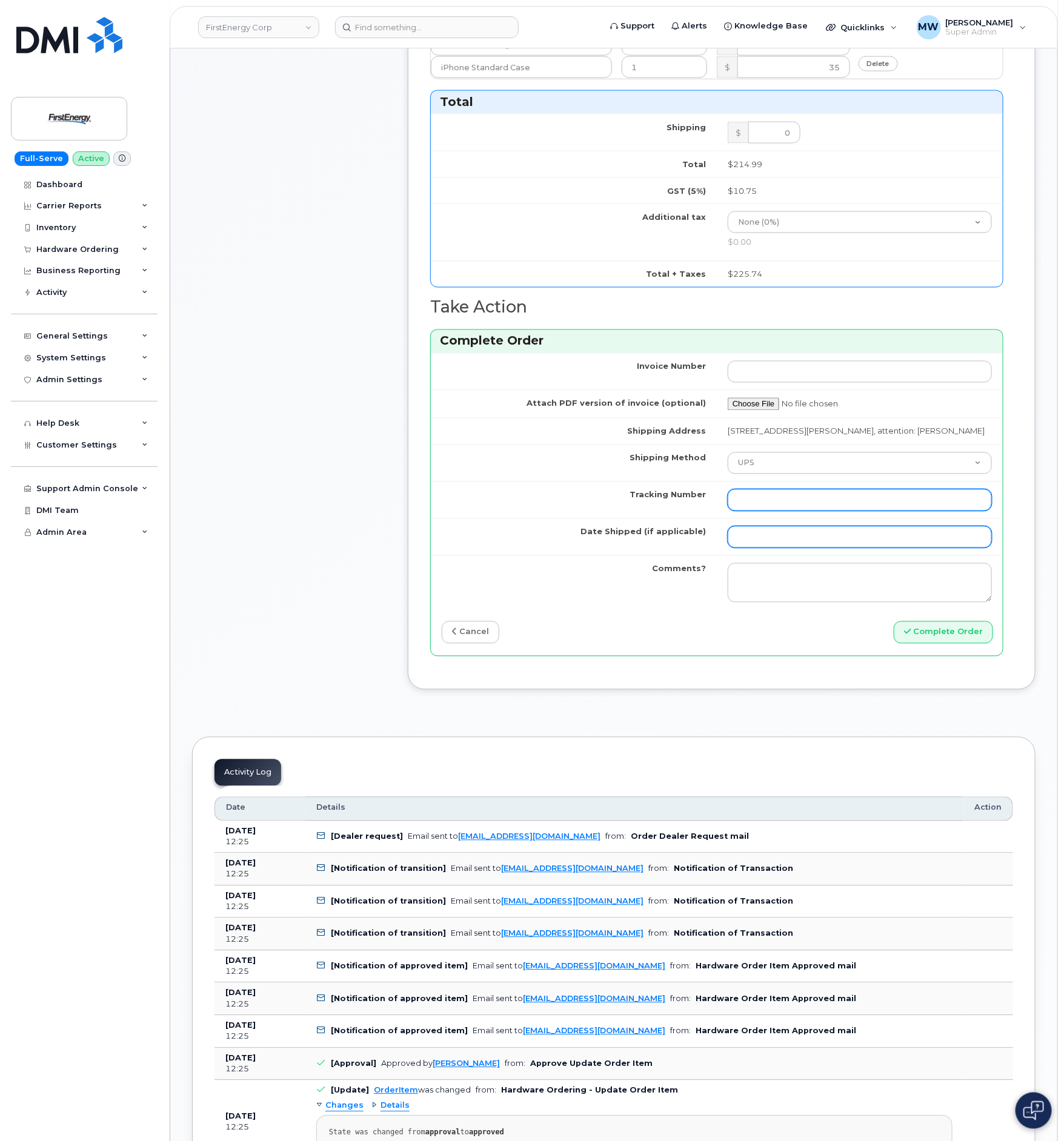
drag, startPoint x: 783, startPoint y: 525, endPoint x: 784, endPoint y: 557, distance: 32.0
click at [783, 511] on input "Tracking Number" at bounding box center [859, 500] width 264 height 22
paste input "1ZA6069F0365151203"
type input "1ZA6069F0365151203"
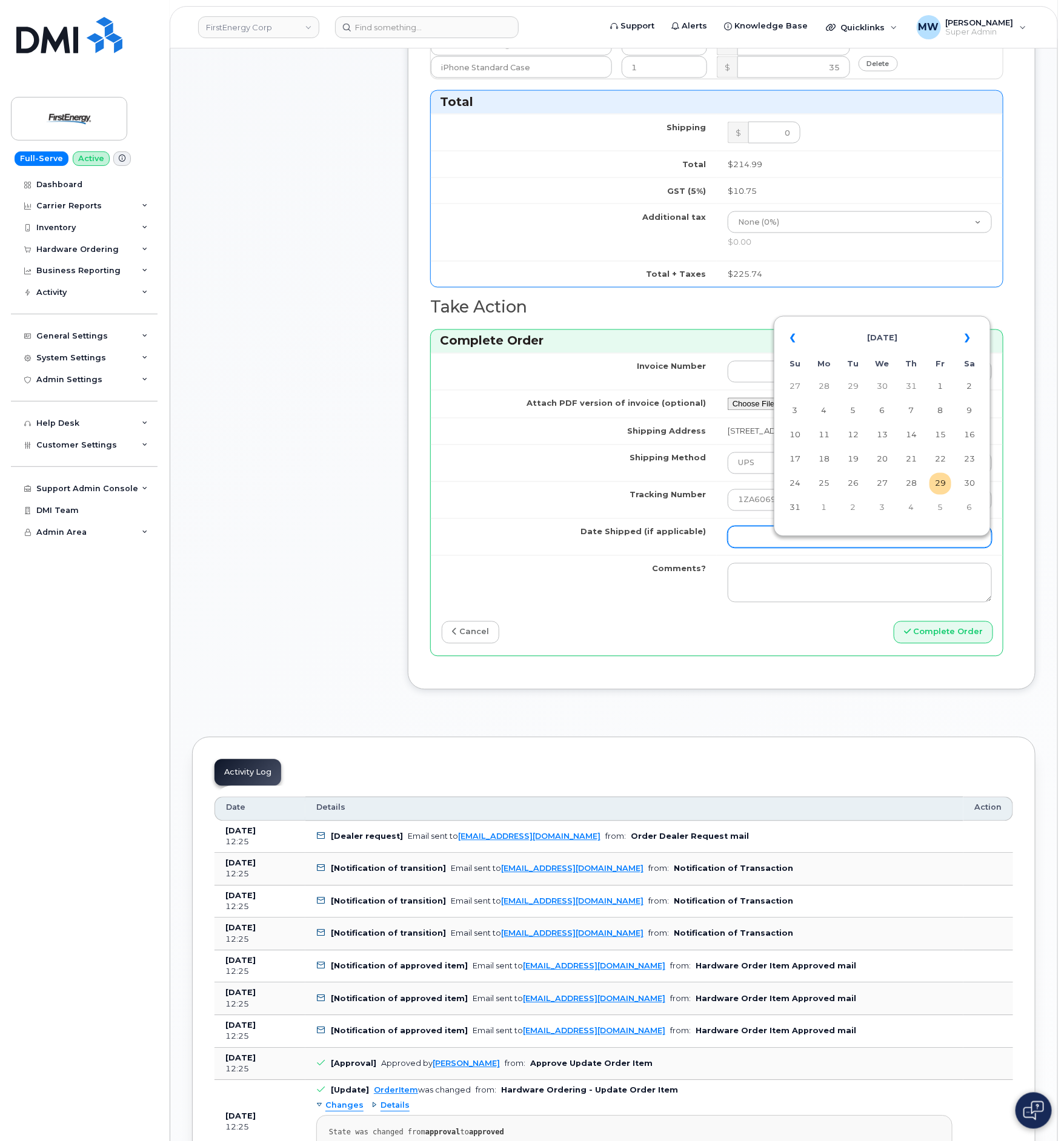
click at [784, 548] on input "Date Shipped (if applicable)" at bounding box center [859, 537] width 264 height 22
click at [863, 490] on td "26" at bounding box center [853, 484] width 22 height 22
type input "2025-08-26"
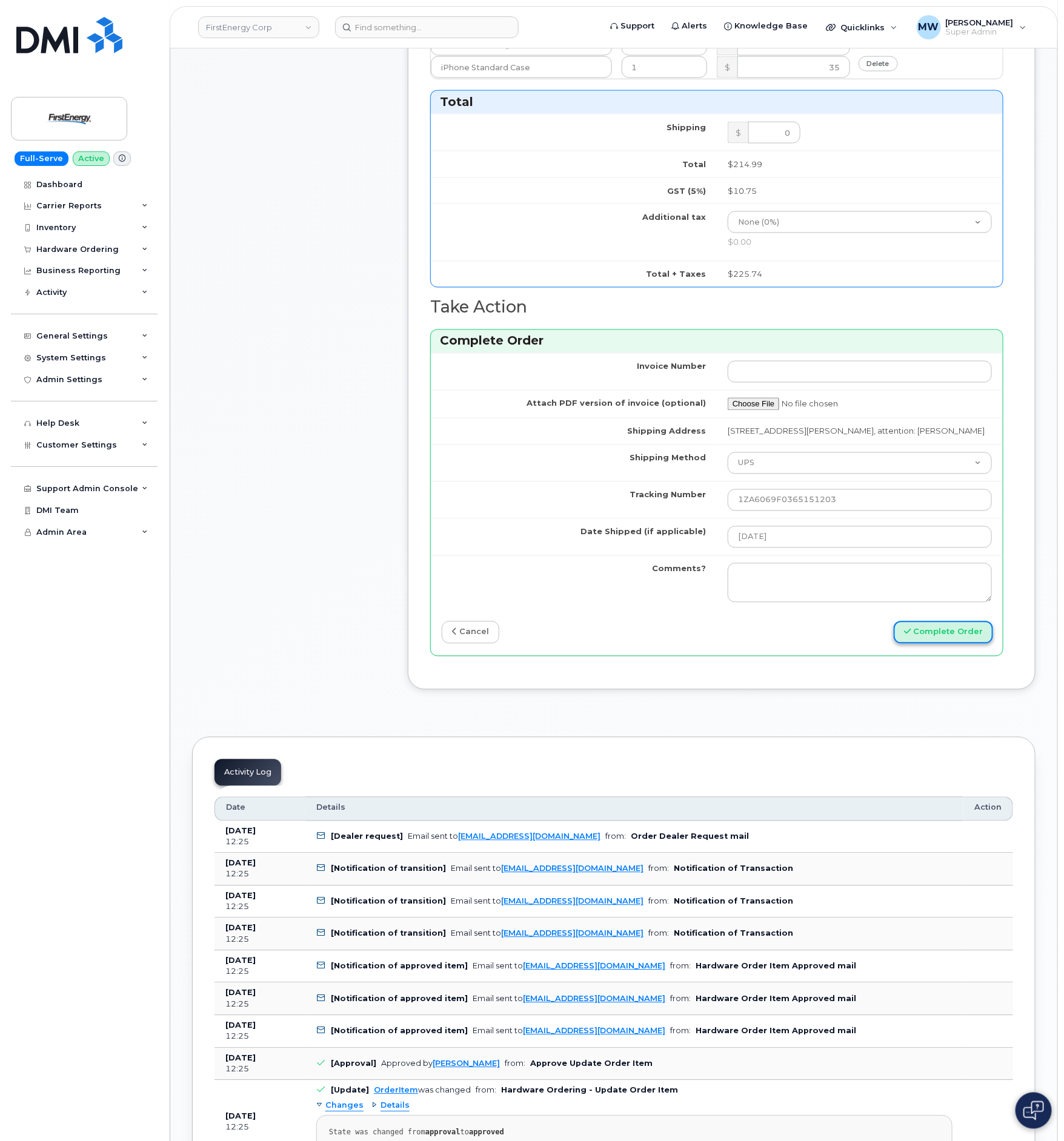
click at [983, 644] on button "Complete Order" at bounding box center [943, 633] width 99 height 23
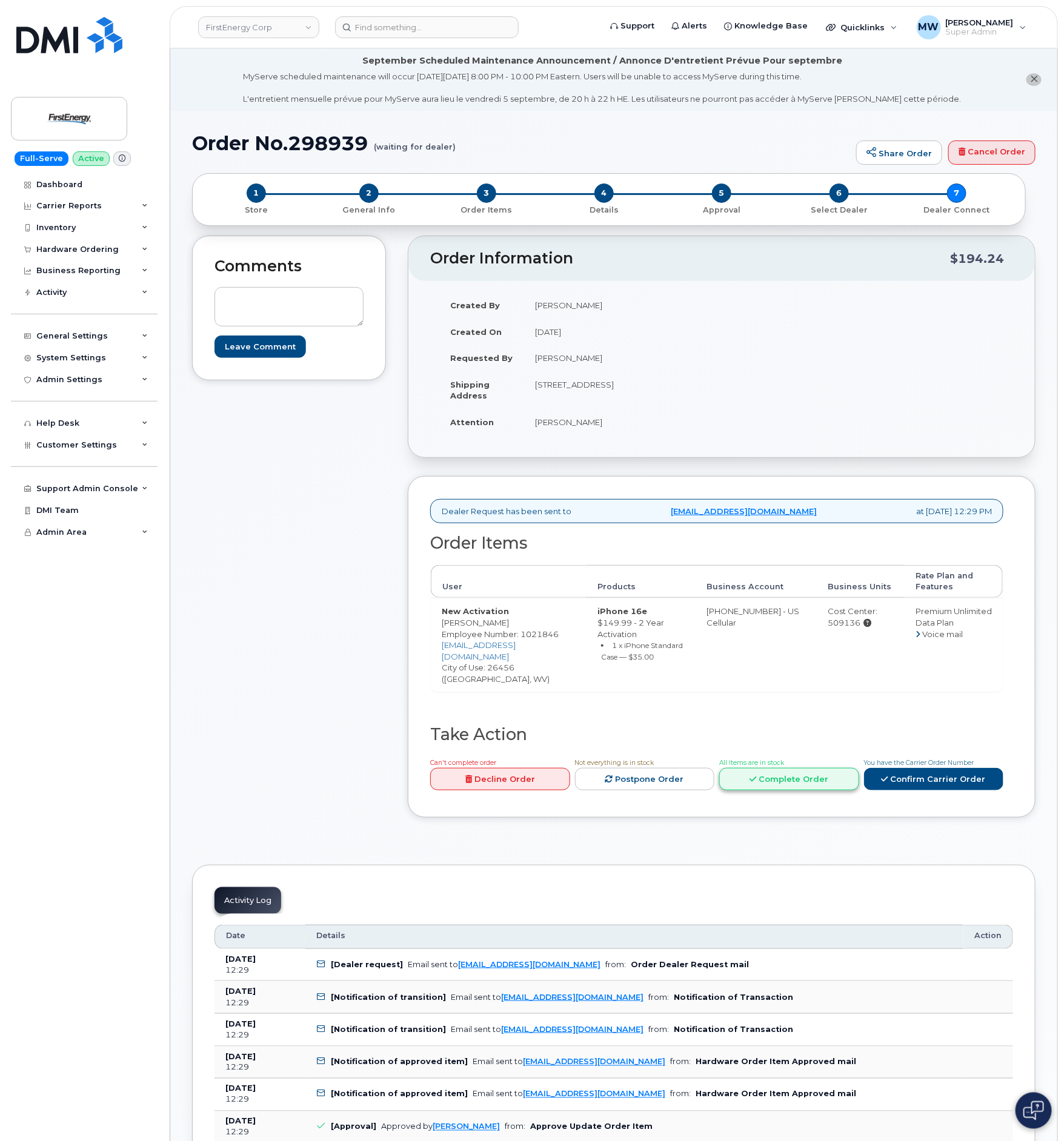
click at [780, 768] on link "Complete Order" at bounding box center [789, 779] width 140 height 23
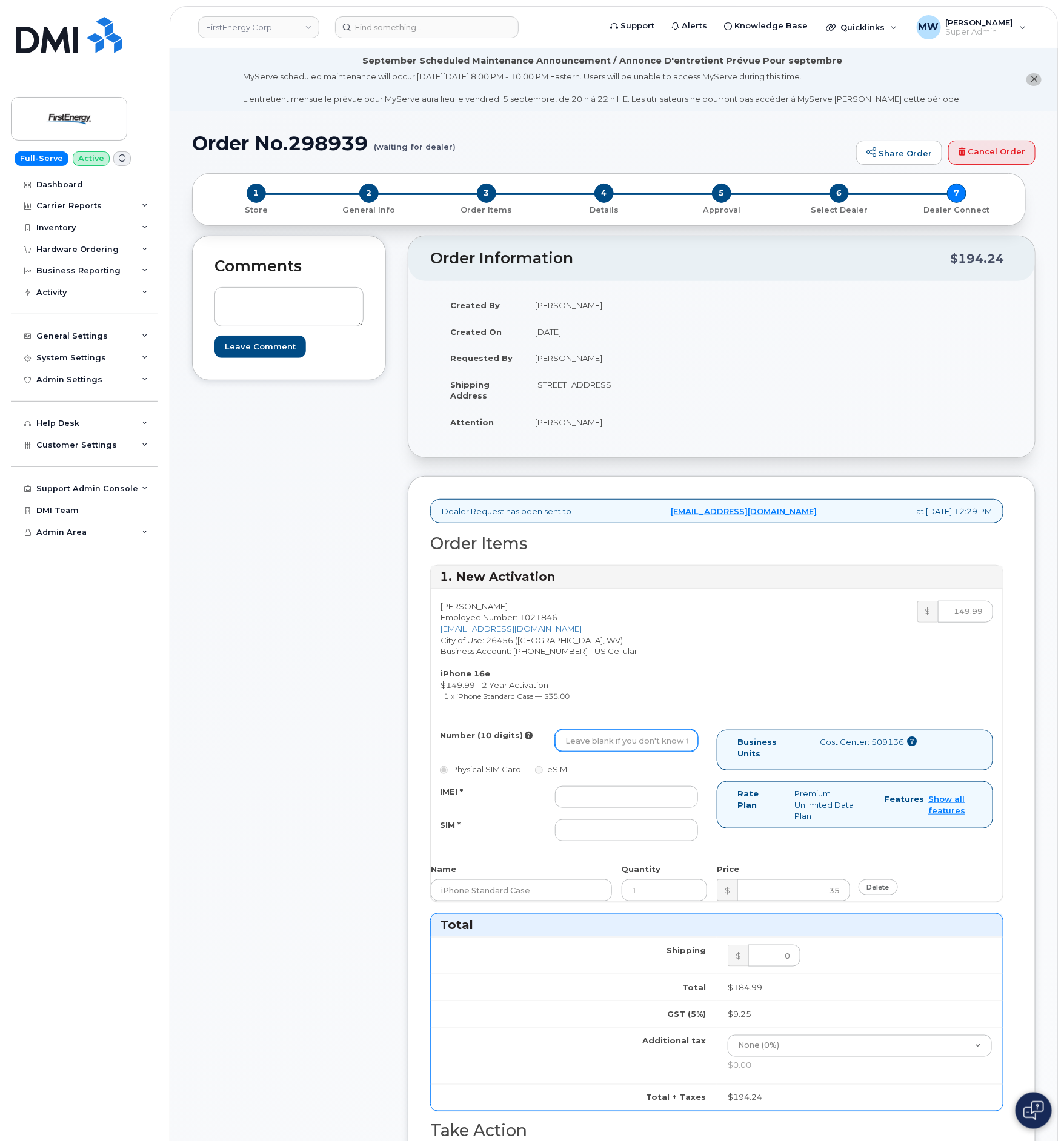
click at [642, 752] on input "Number (10 digits)" at bounding box center [626, 741] width 143 height 22
paste input "[PHONE_NUMBER]"
type input "3046636513"
click at [603, 799] on input "IMEI *" at bounding box center [626, 797] width 143 height 22
paste input "354566765002995"
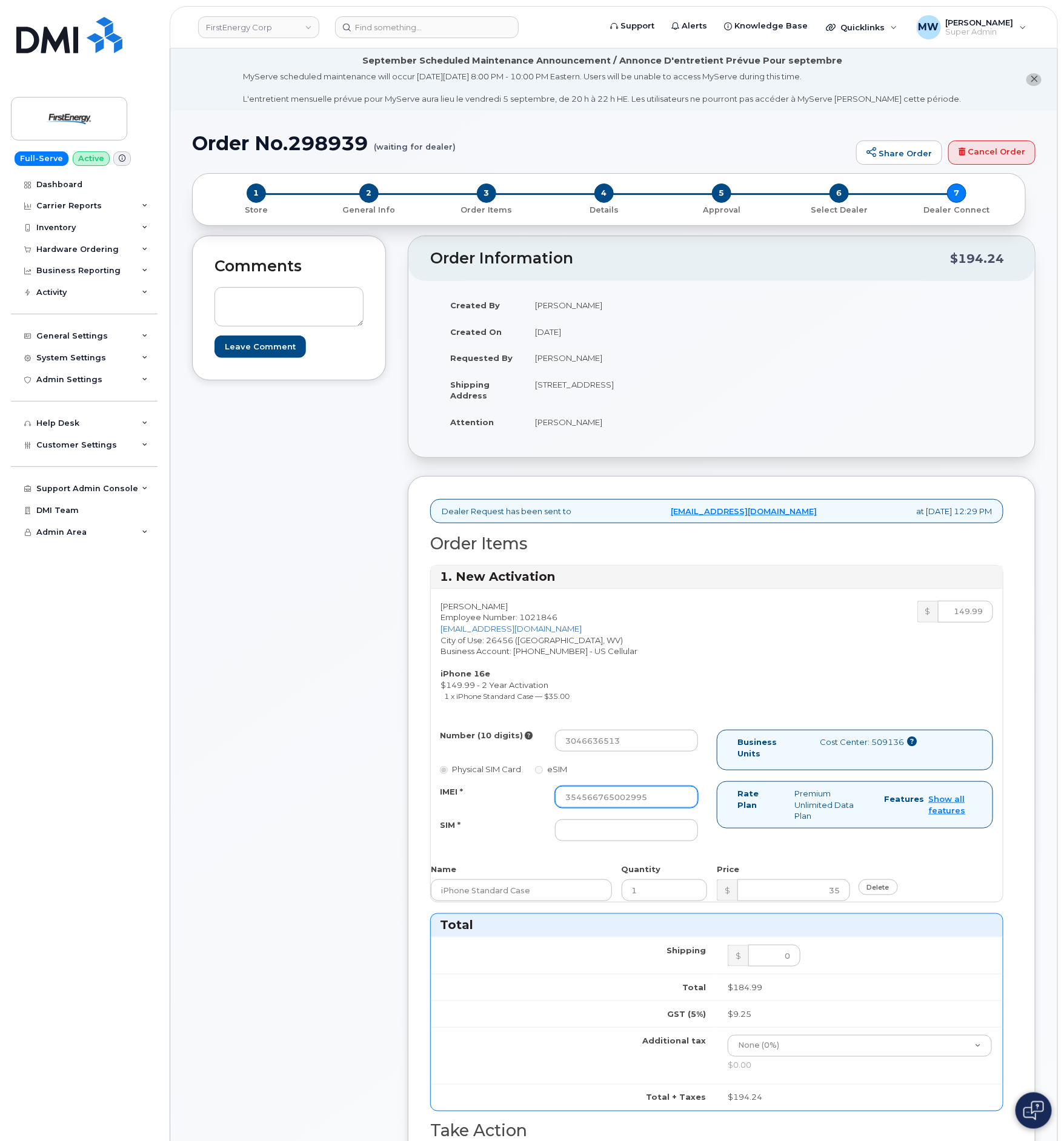
type input "354566765002995"
drag, startPoint x: 618, startPoint y: 832, endPoint x: 549, endPoint y: 793, distance: 79.3
click at [618, 832] on input "SIM *" at bounding box center [626, 830] width 143 height 22
paste input "89015808800073514332"
type input "89015808800073514332"
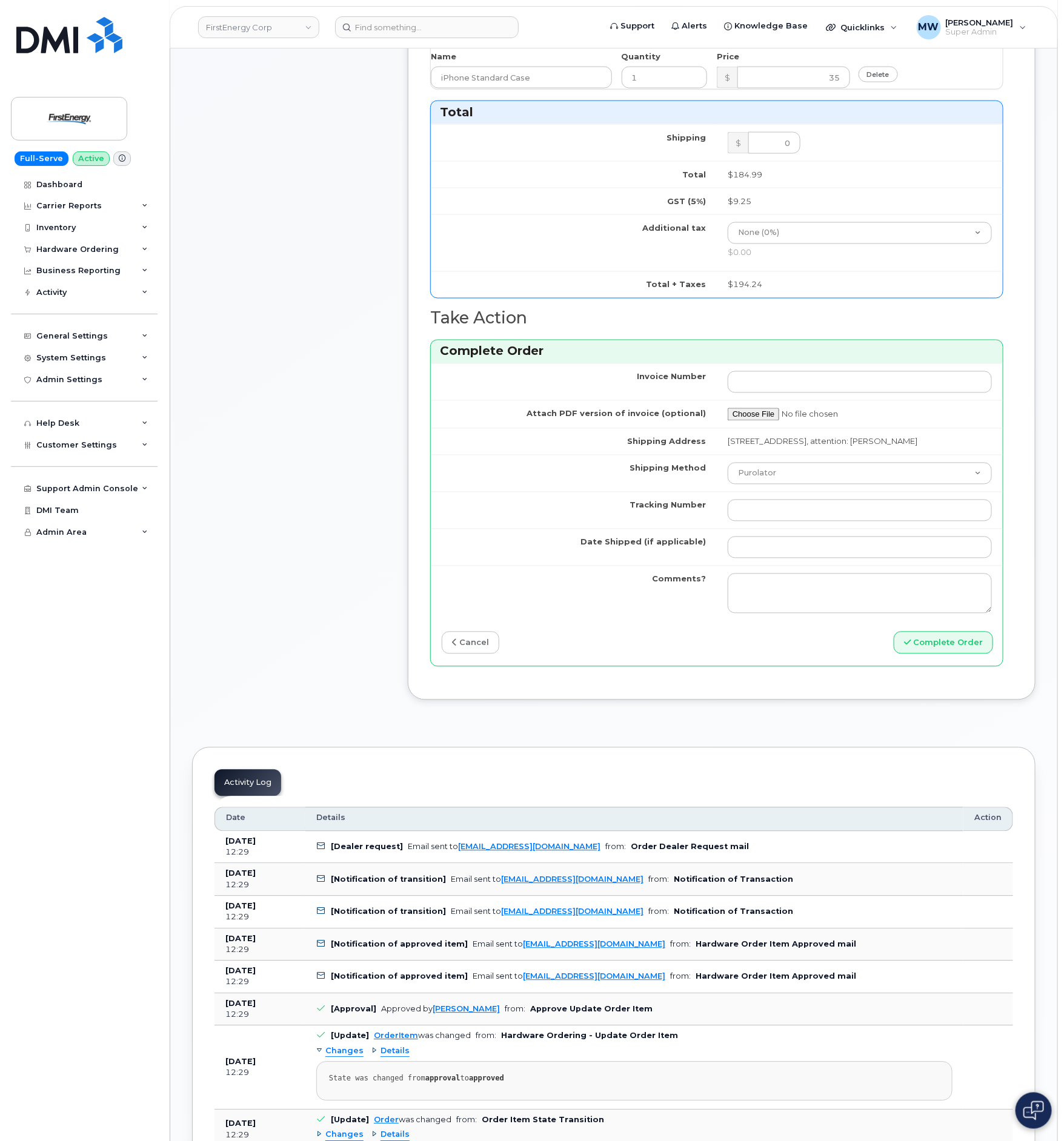
scroll to position [818, 0]
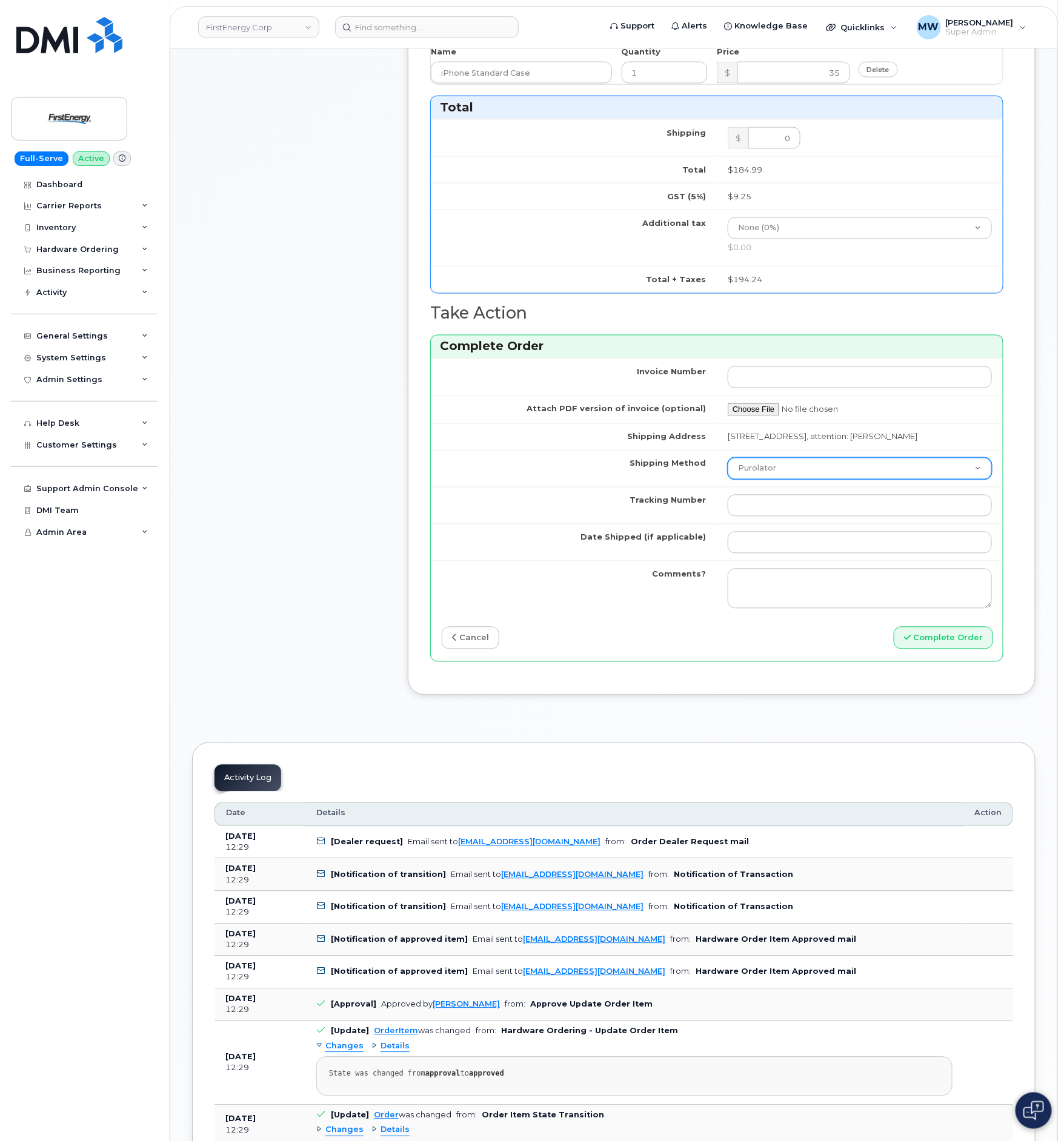
click at [775, 477] on select "Purolator UPS FedEx Canada Post Courier Other Drop Off Pick Up" at bounding box center [859, 468] width 264 height 22
select select "UPS"
click at [727, 477] on select "Purolator UPS FedEx Canada Post Courier Other Drop Off Pick Up" at bounding box center [859, 468] width 264 height 22
click at [777, 517] on input "Tracking Number" at bounding box center [859, 506] width 264 height 22
paste input "1Z633RA80353511353"
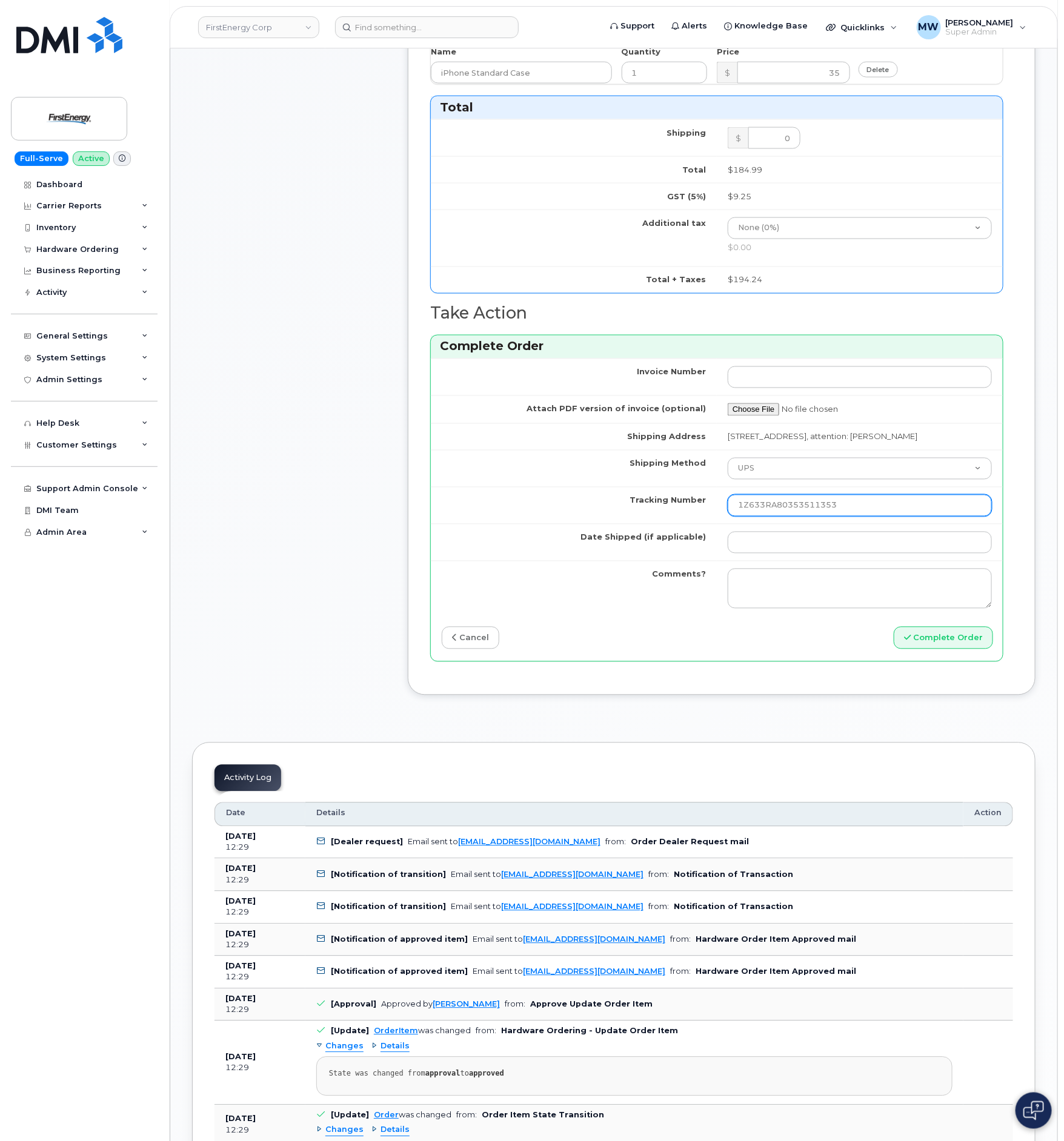
type input "1Z633RA80353511353"
click at [796, 561] on td at bounding box center [859, 542] width 286 height 37
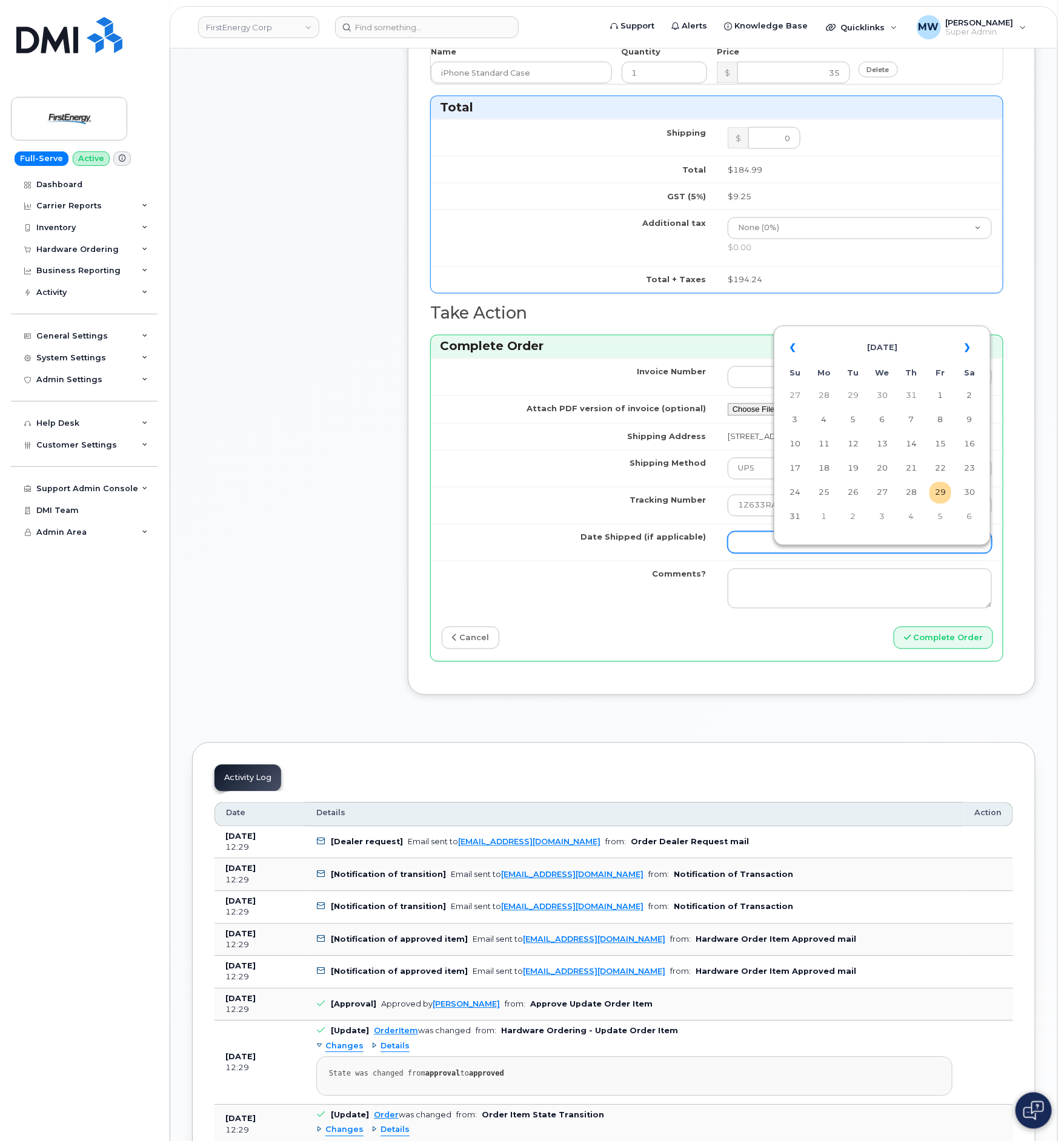
click at [791, 553] on input "Date Shipped (if applicable)" at bounding box center [859, 543] width 264 height 22
click at [942, 490] on td "29" at bounding box center [940, 493] width 22 height 22
type input "2025-08-29"
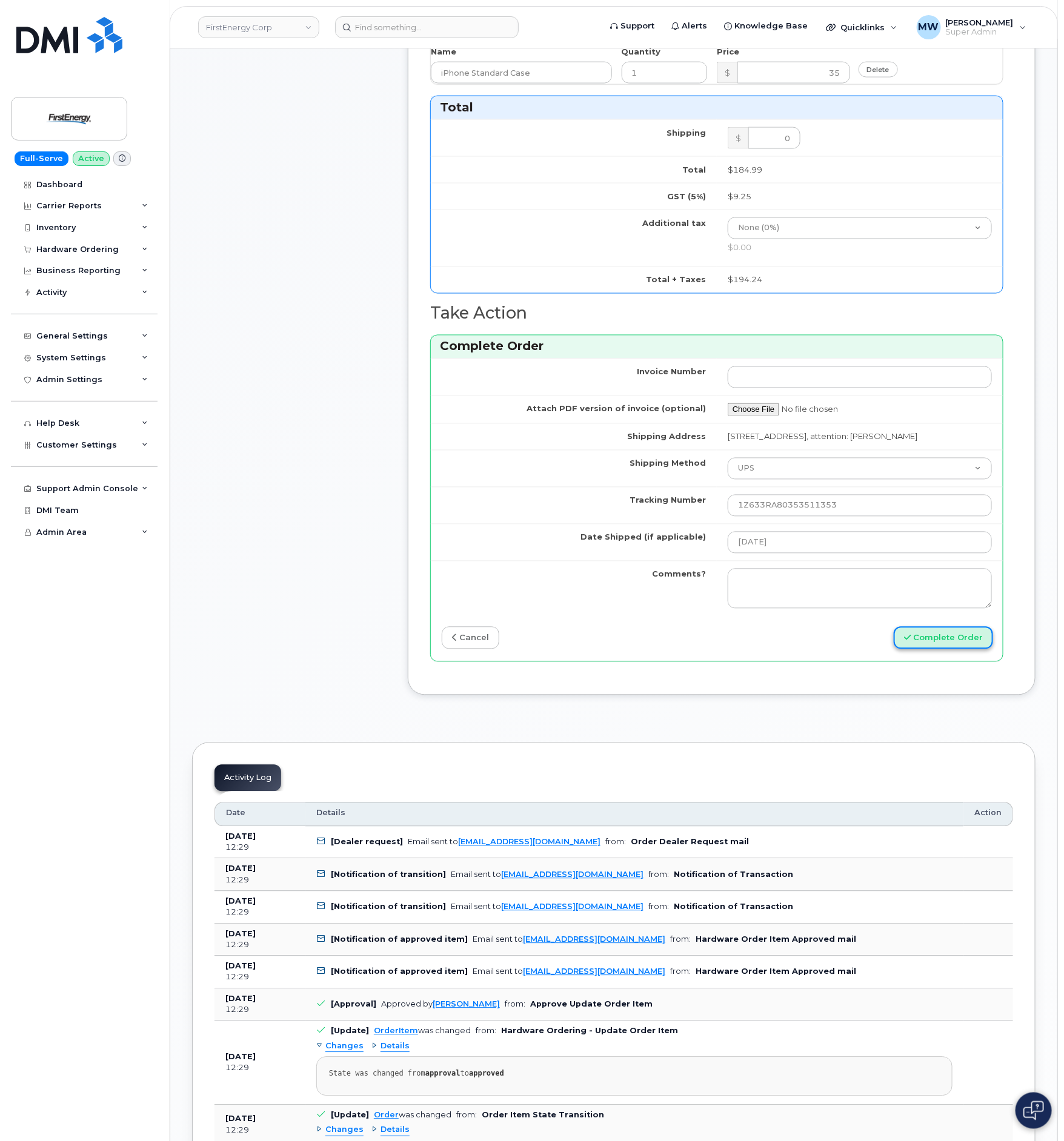
click at [944, 649] on button "Complete Order" at bounding box center [943, 638] width 99 height 23
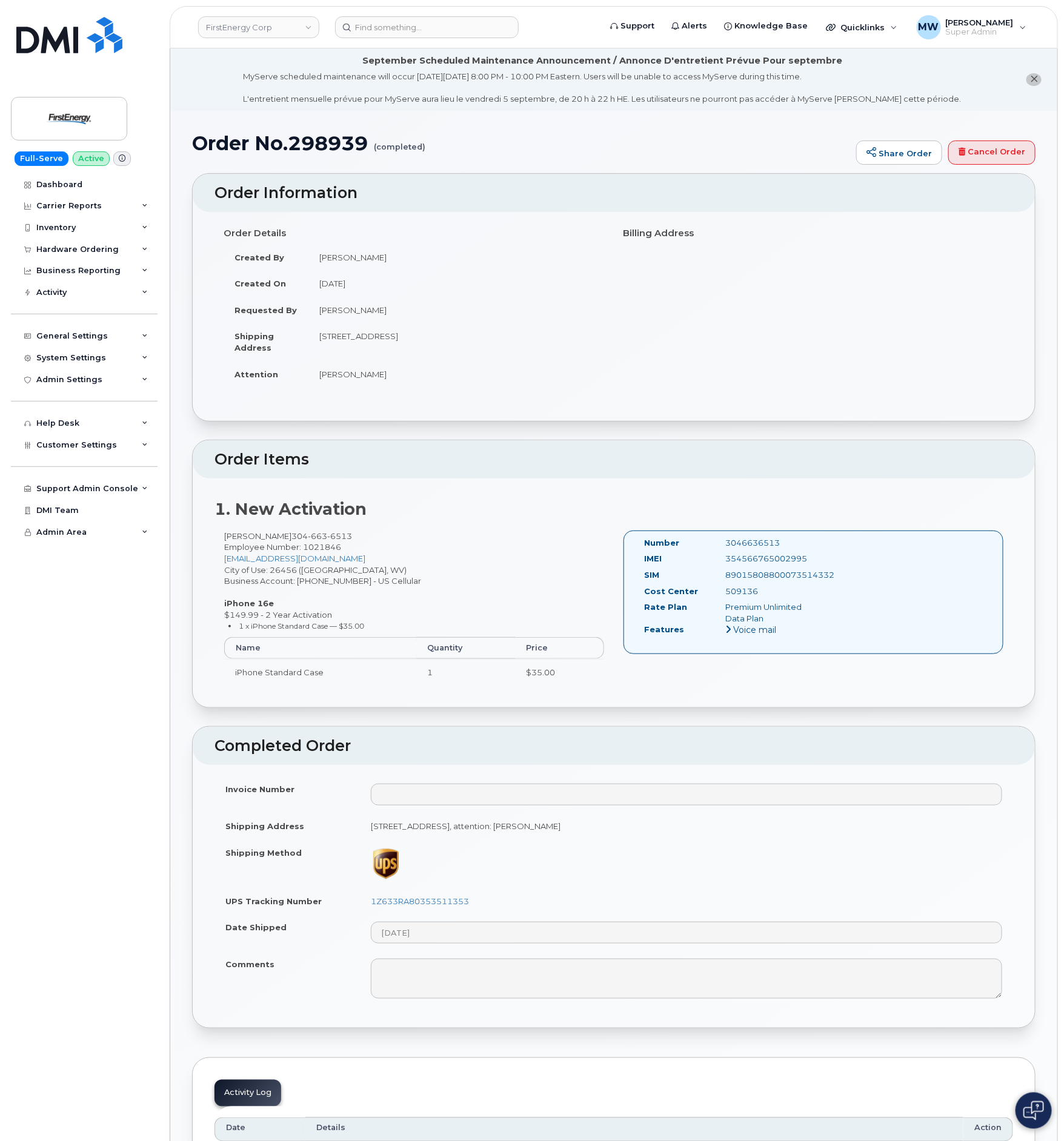
click at [387, 15] on header "FirstEnergy Corp Support Alerts Knowledge Base Quicklinks Suspend / Cancel Devi…" at bounding box center [614, 27] width 888 height 42
click at [393, 23] on input at bounding box center [426, 27] width 183 height 22
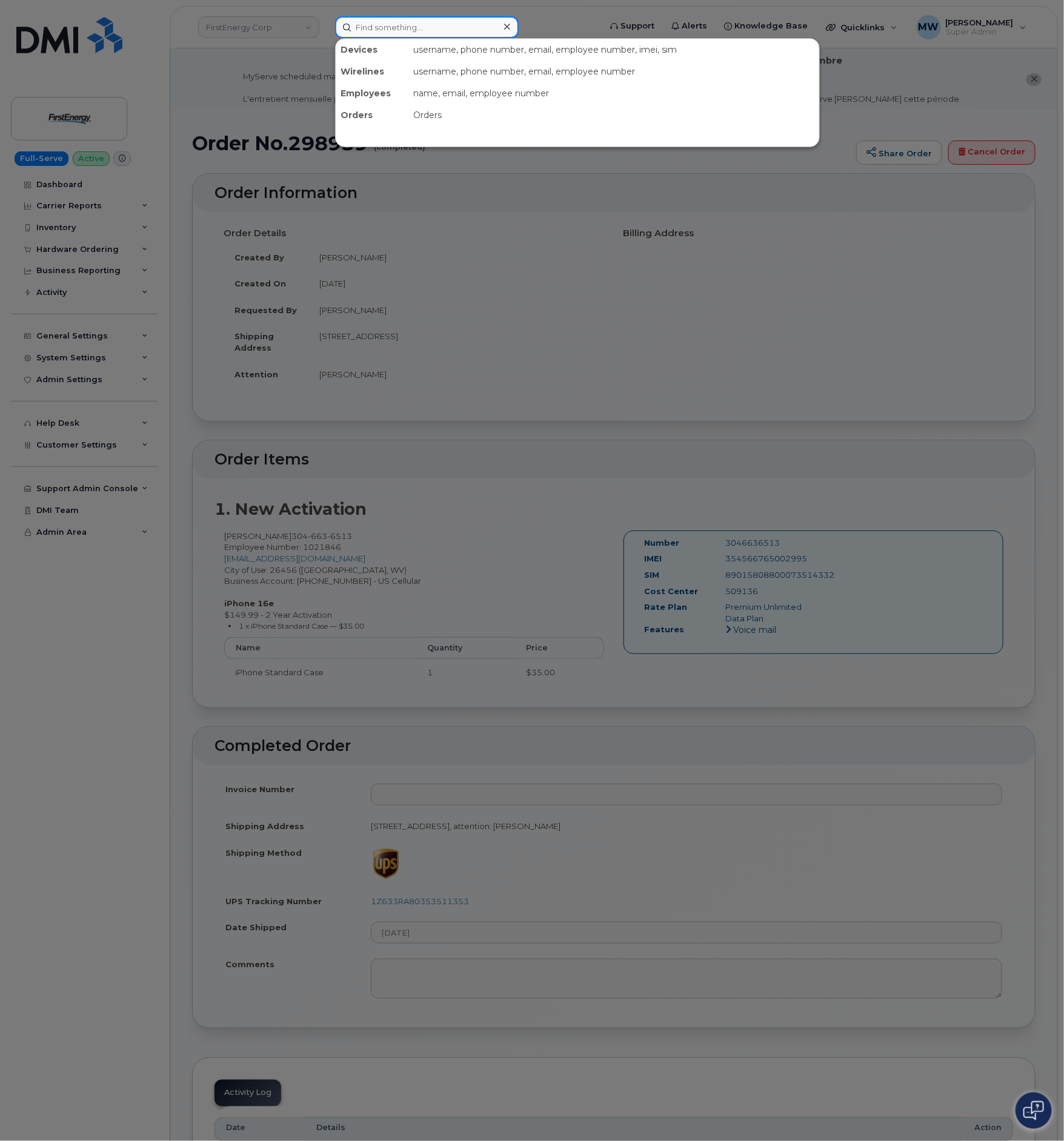
paste input "3302176482"
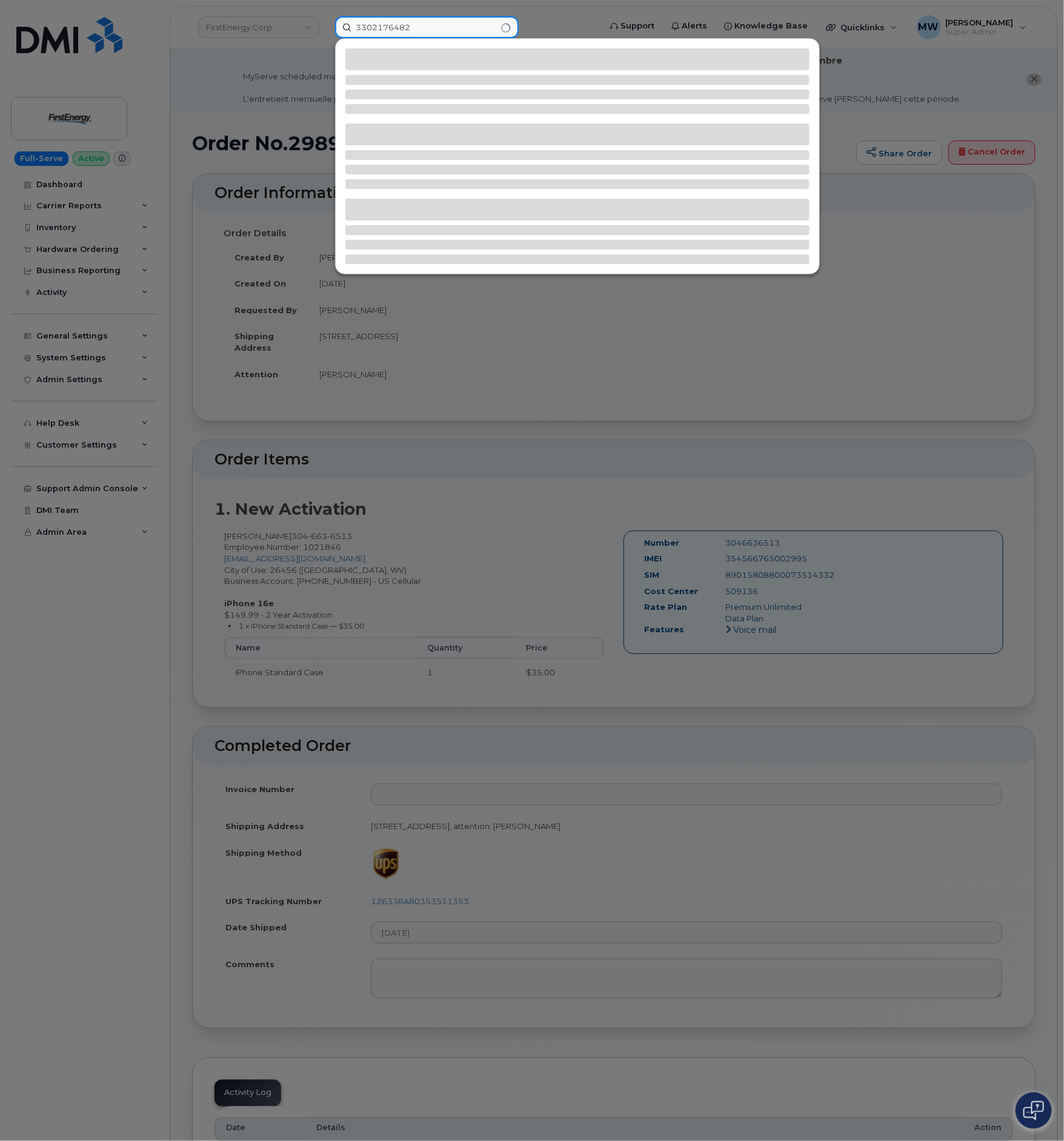
type input "3302176482"
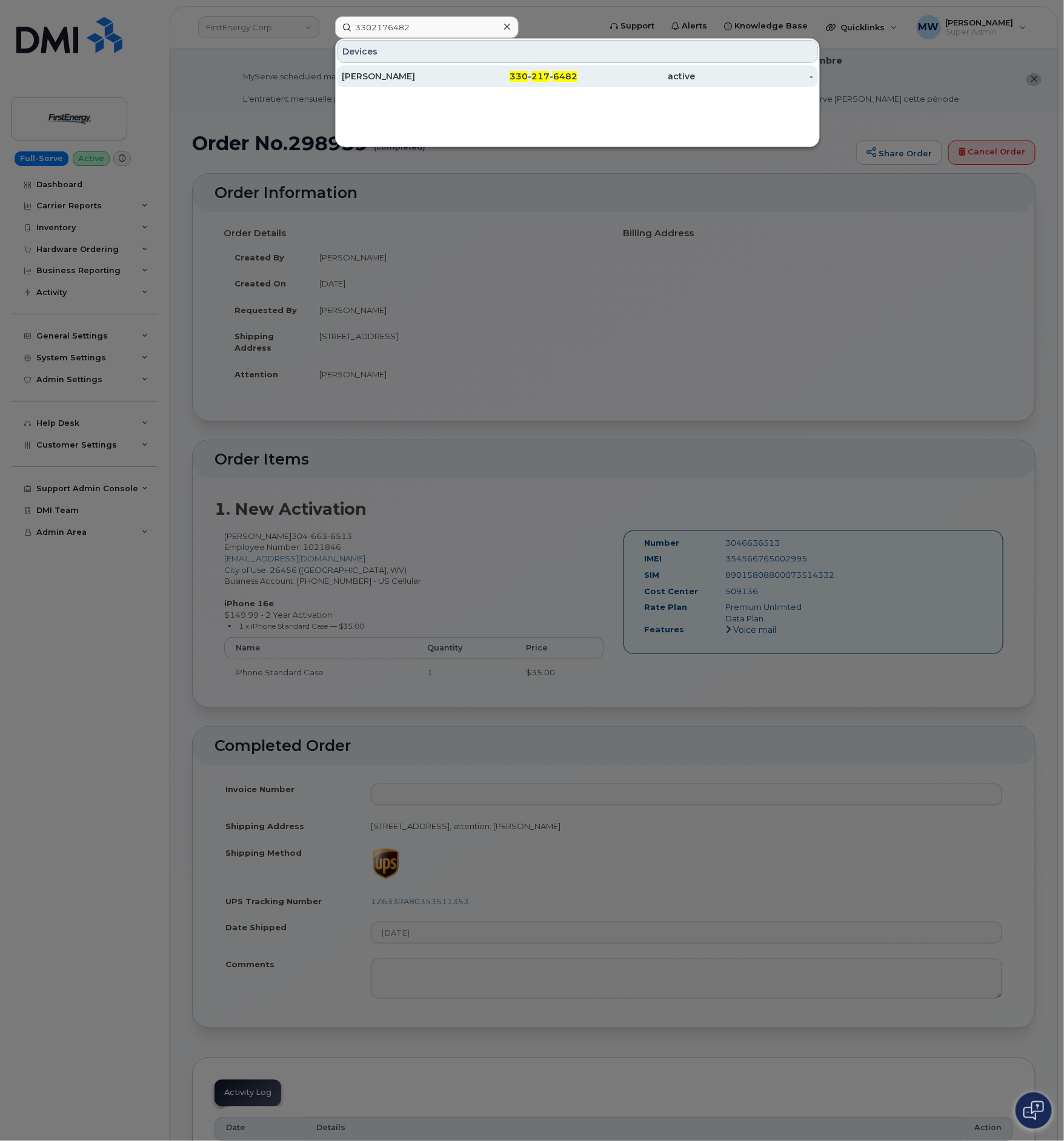
click at [607, 77] on div "active" at bounding box center [637, 76] width 118 height 12
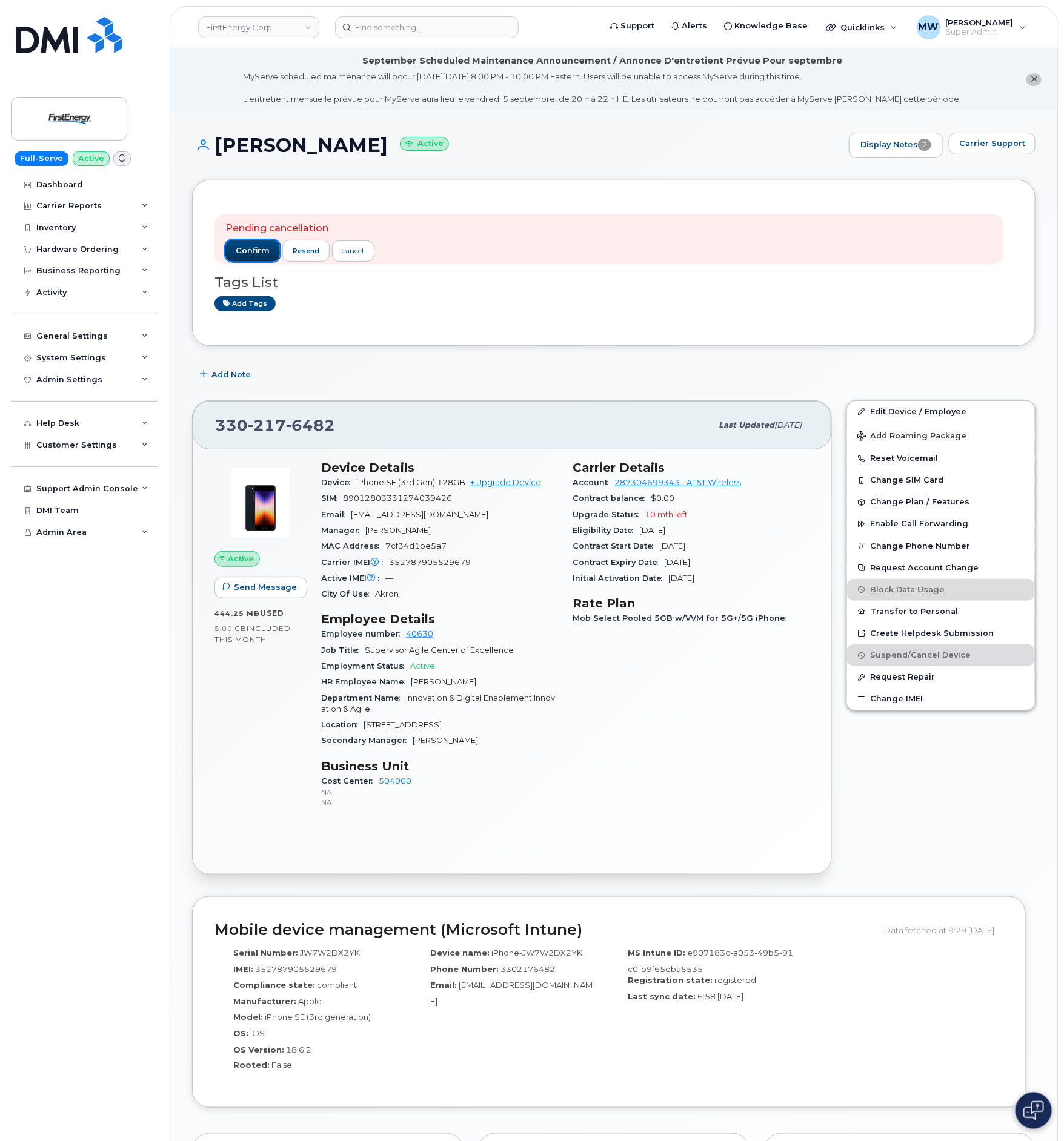
click at [253, 251] on span "confirm" at bounding box center [252, 250] width 34 height 11
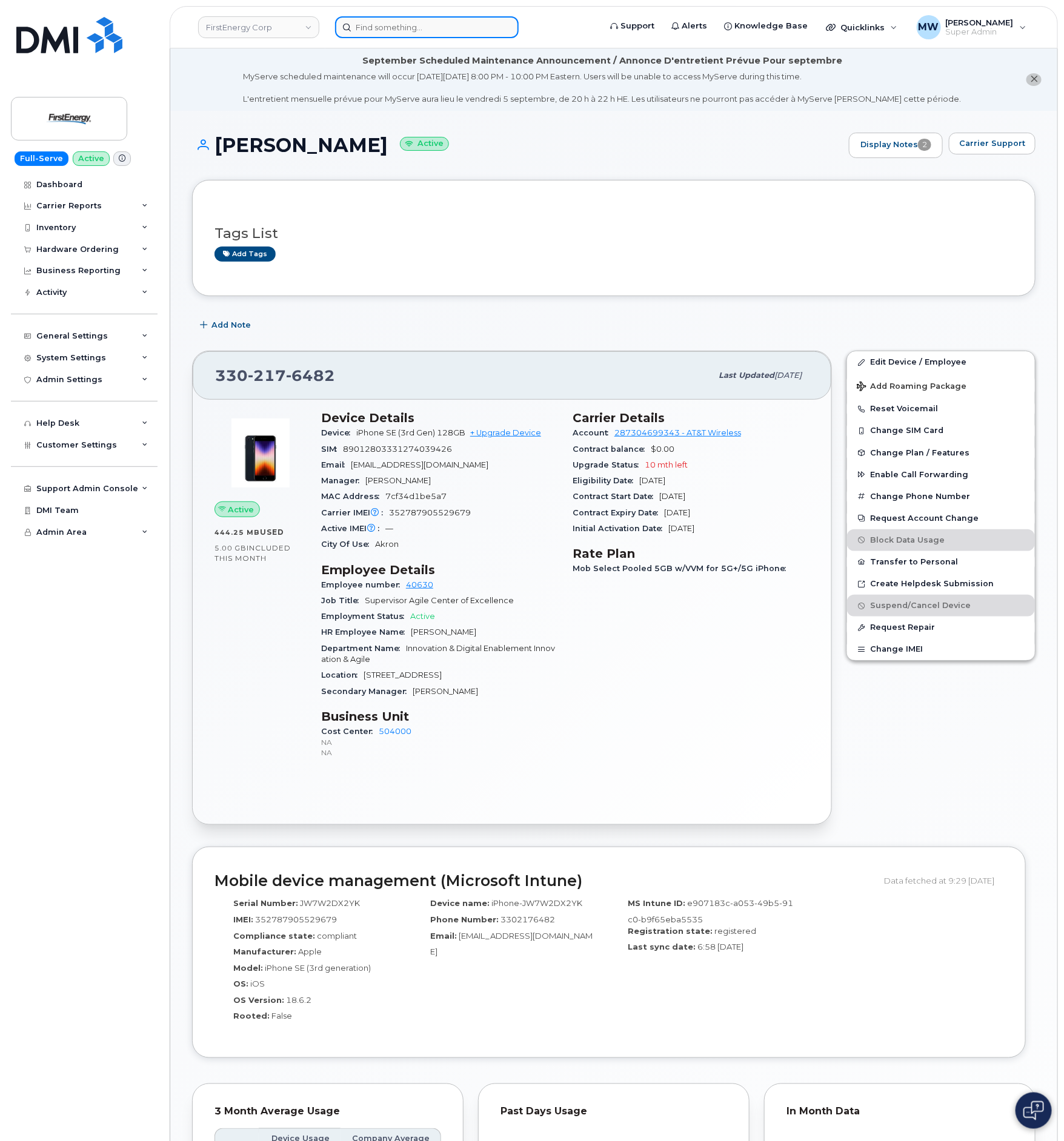
click at [451, 24] on input at bounding box center [426, 27] width 183 height 22
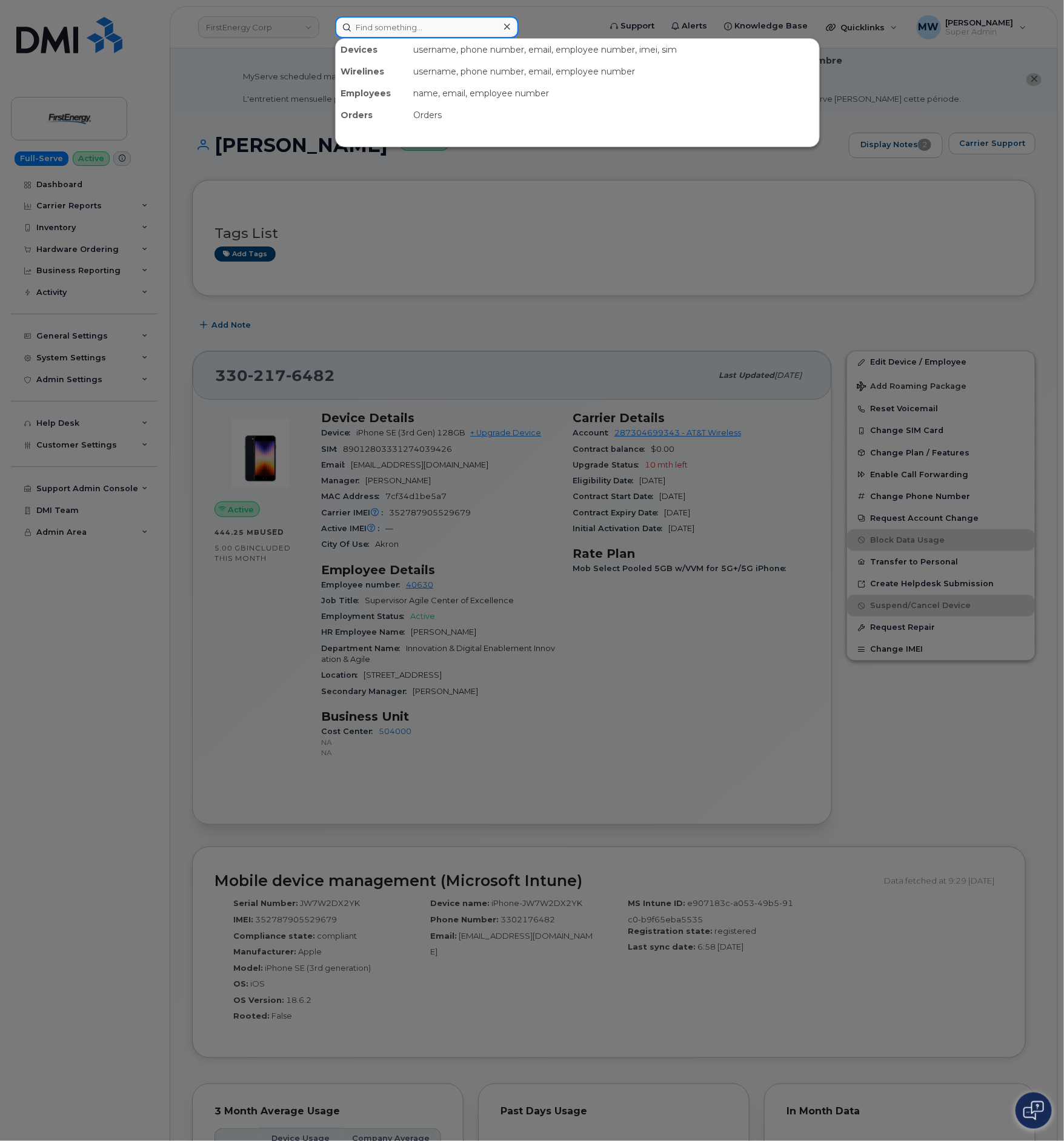
paste input "330) 808-8990"
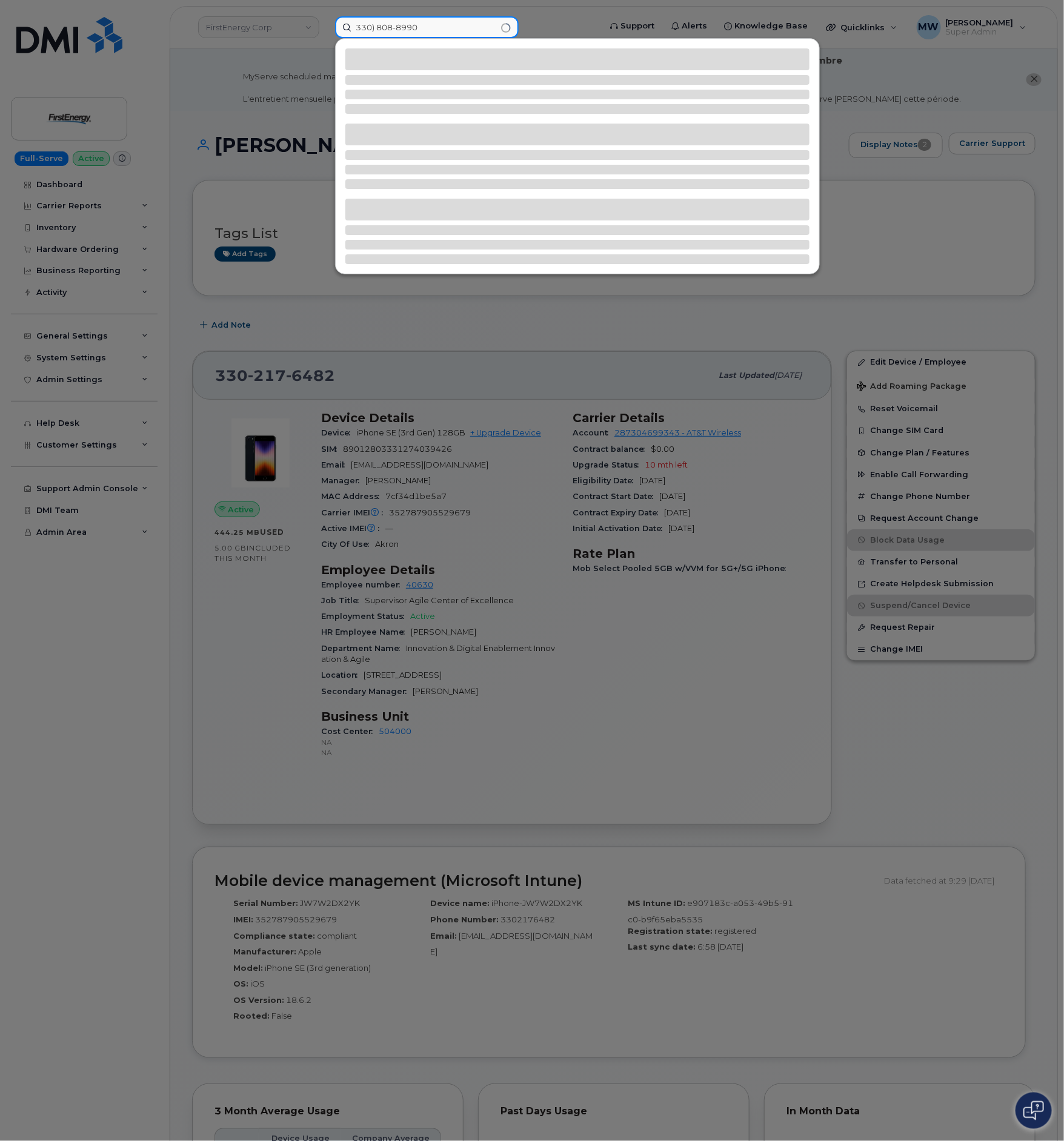
type input "330) 808-8990"
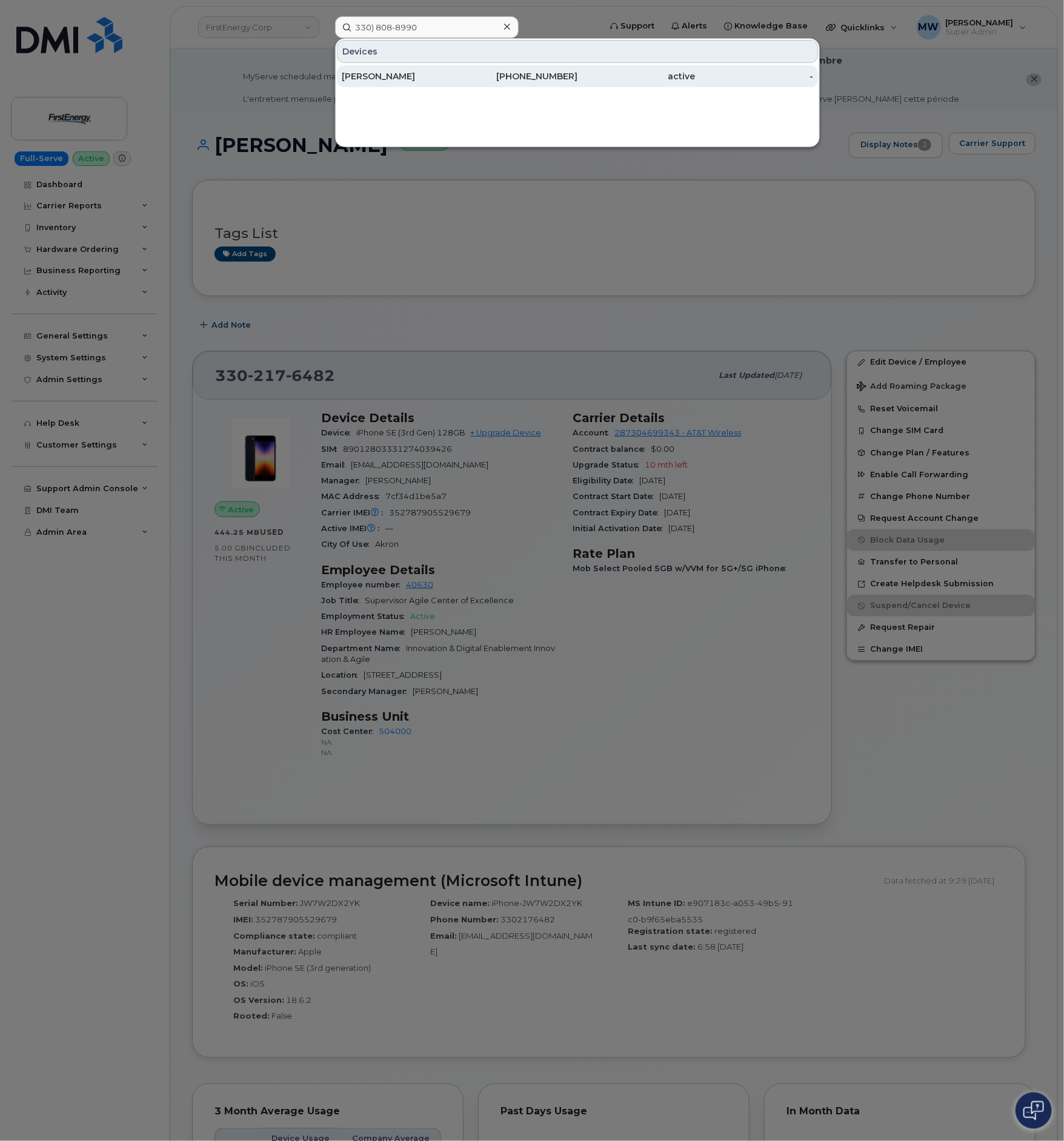
click at [382, 78] on div "BRYAN SCHENKENBERGER" at bounding box center [401, 76] width 118 height 12
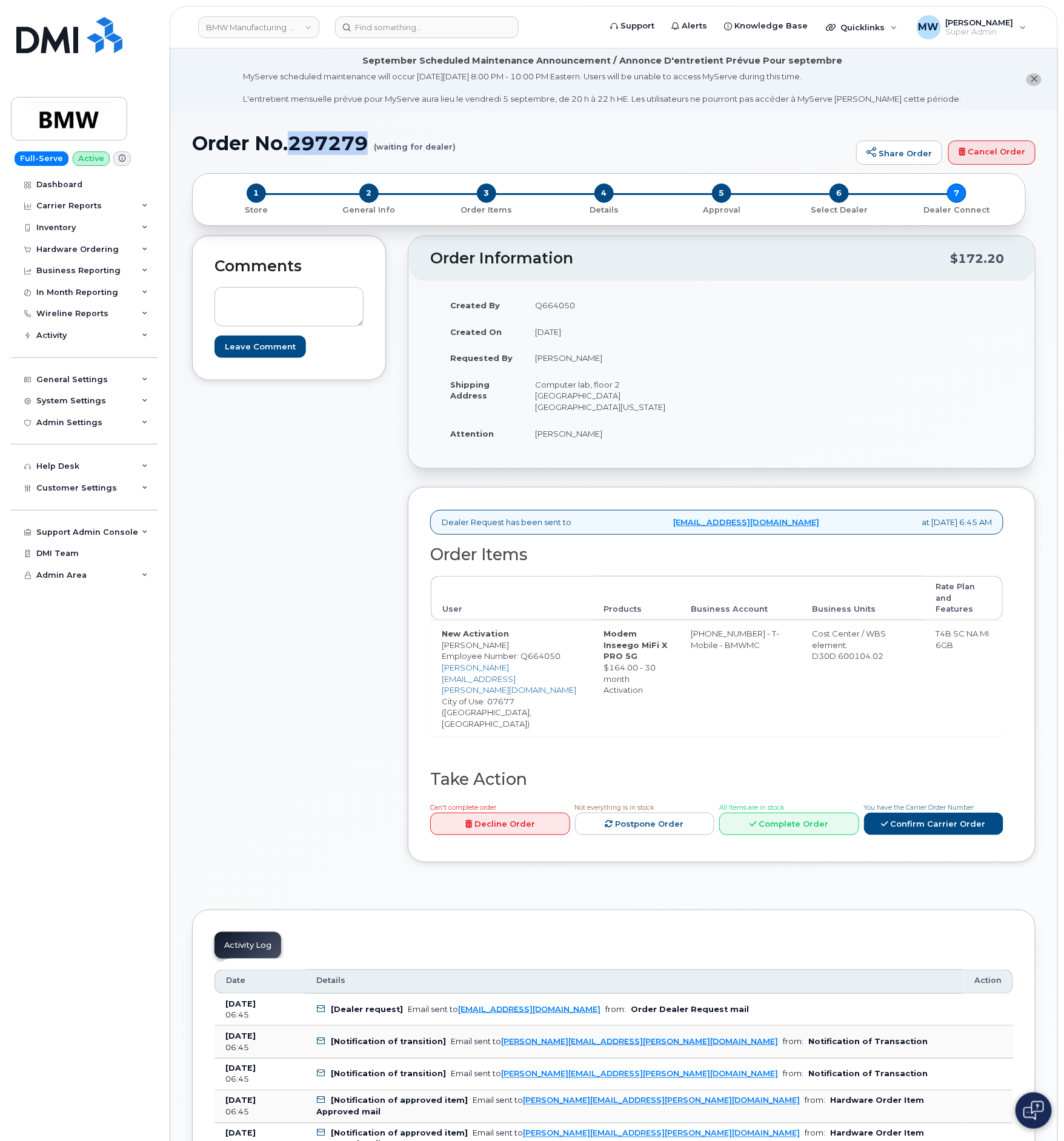
drag, startPoint x: 371, startPoint y: 142, endPoint x: 296, endPoint y: 149, distance: 75.3
click at [296, 149] on h1 "Order No.297279 (waiting for dealer)" at bounding box center [521, 143] width 658 height 21
copy h1 "297279"
drag, startPoint x: 901, startPoint y: 778, endPoint x: 829, endPoint y: 760, distance: 74.2
click at [901, 813] on link "Confirm Carrier Order" at bounding box center [933, 824] width 140 height 23
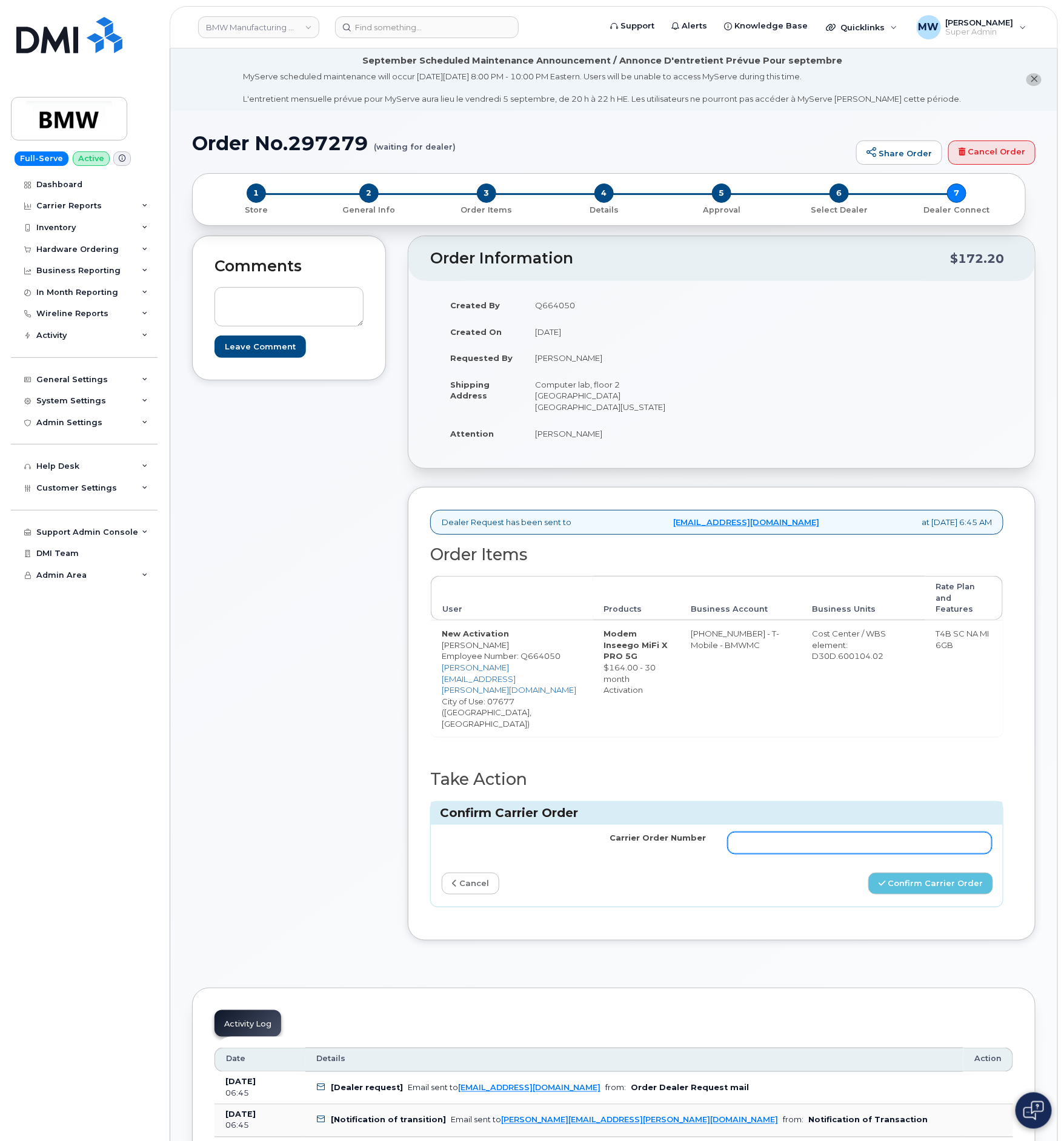
drag, startPoint x: 861, startPoint y: 808, endPoint x: 915, endPoint y: 809, distance: 54.0
click at [862, 832] on input "Carrier Order Number" at bounding box center [859, 843] width 264 height 22
paste input "771723151"
type input "771723151"
click at [921, 873] on button "Confirm Carrier Order" at bounding box center [931, 884] width 125 height 23
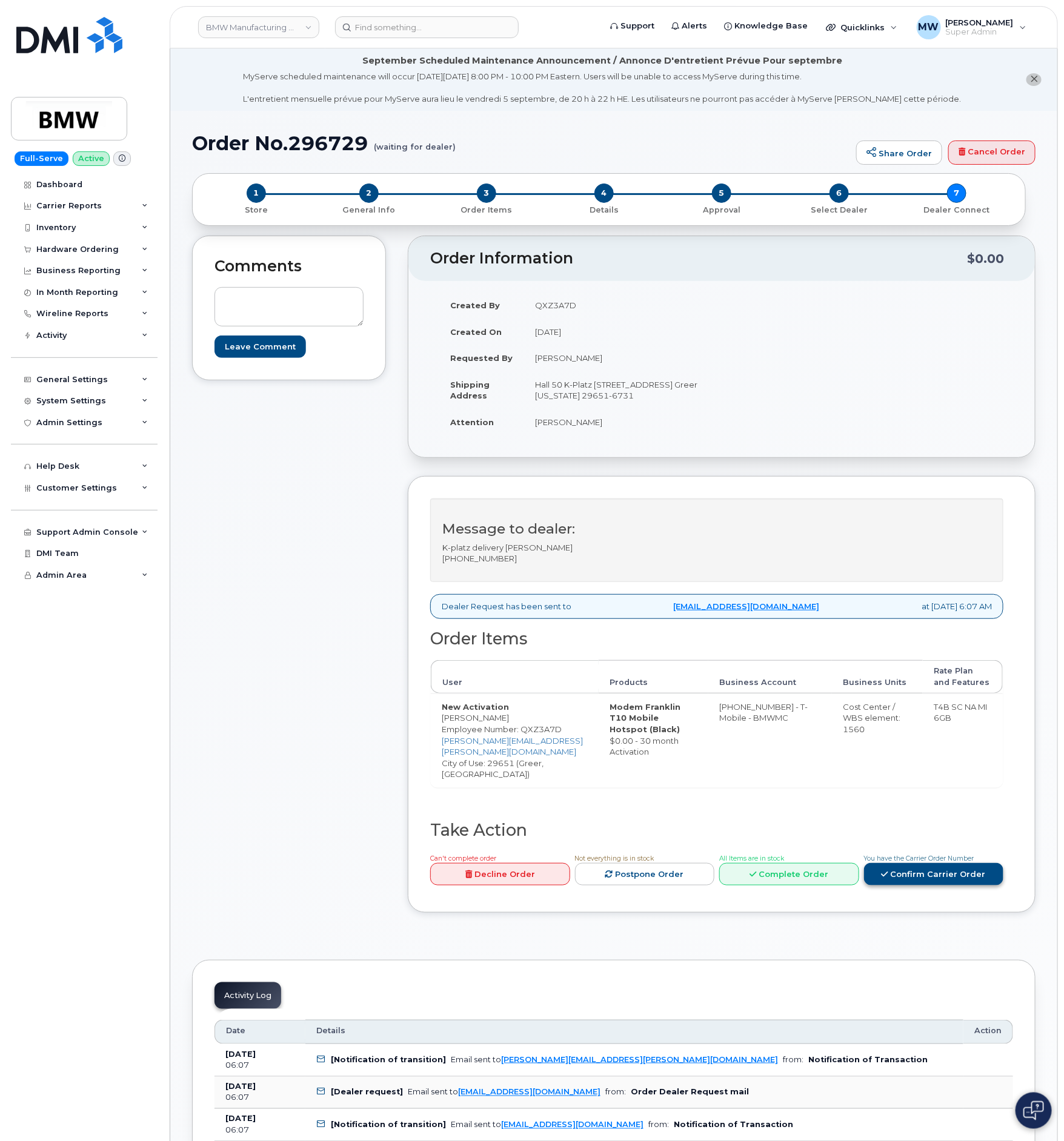
click at [938, 880] on link "Confirm Carrier Order" at bounding box center [933, 874] width 140 height 23
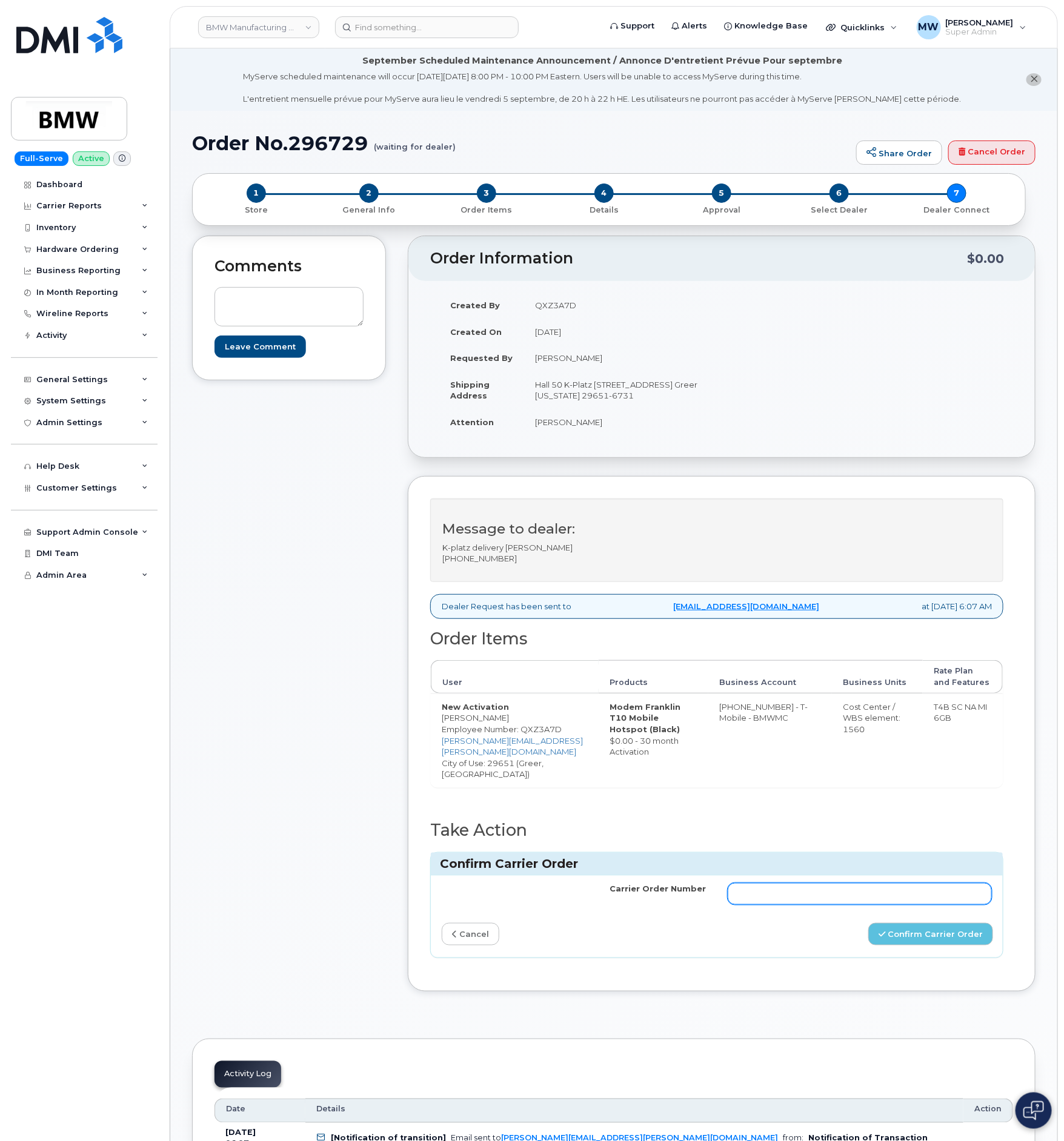
click at [899, 889] on input "Carrier Order Number" at bounding box center [859, 894] width 264 height 22
paste input "771723208"
type input "771723208"
click at [947, 923] on button "Confirm Carrier Order" at bounding box center [931, 934] width 125 height 23
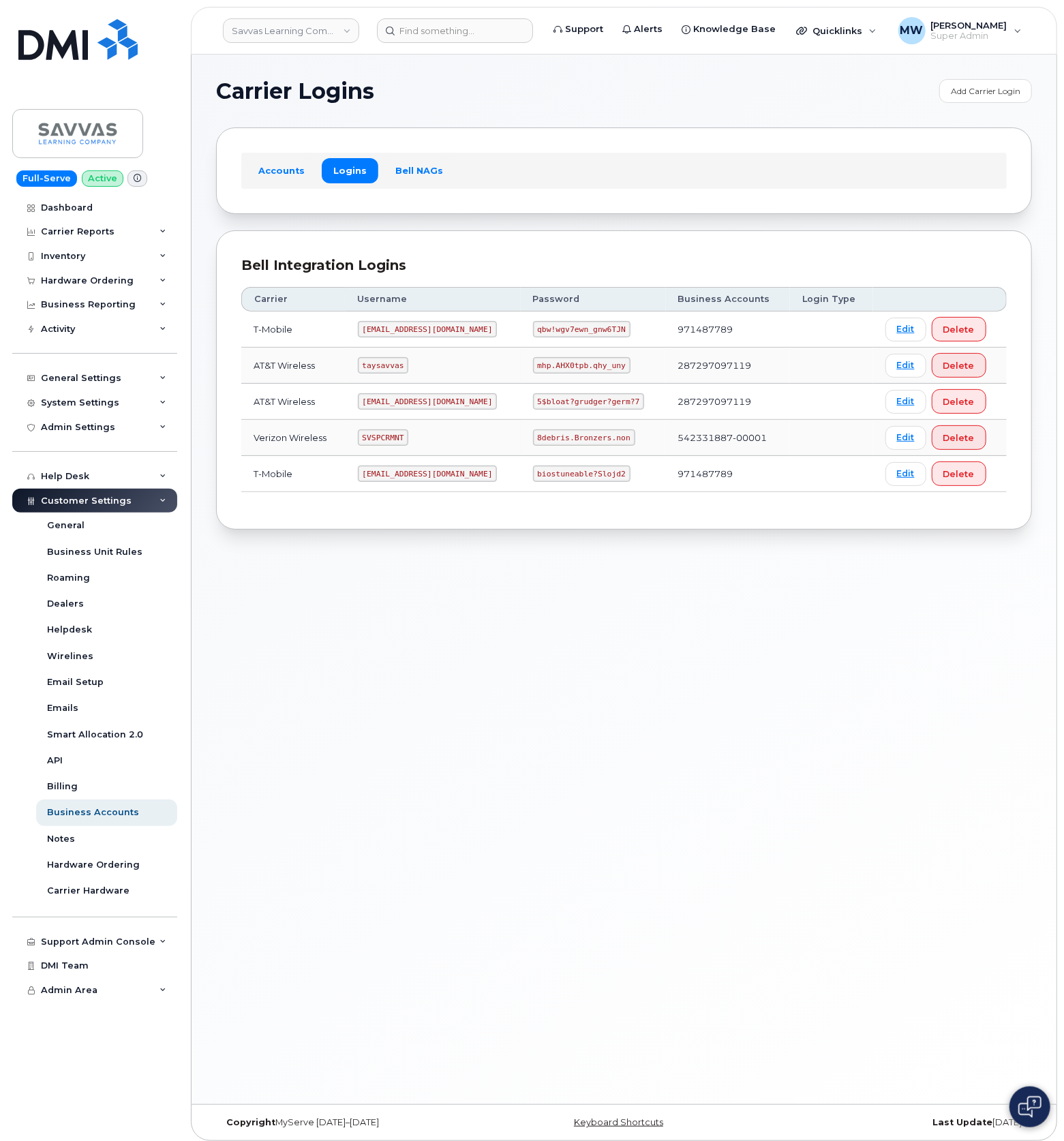
click at [558, 404] on code "5$bloat?grudger?germ?7" at bounding box center [589, 401] width 112 height 17
copy code "5$bloat?grudger?germ?7"
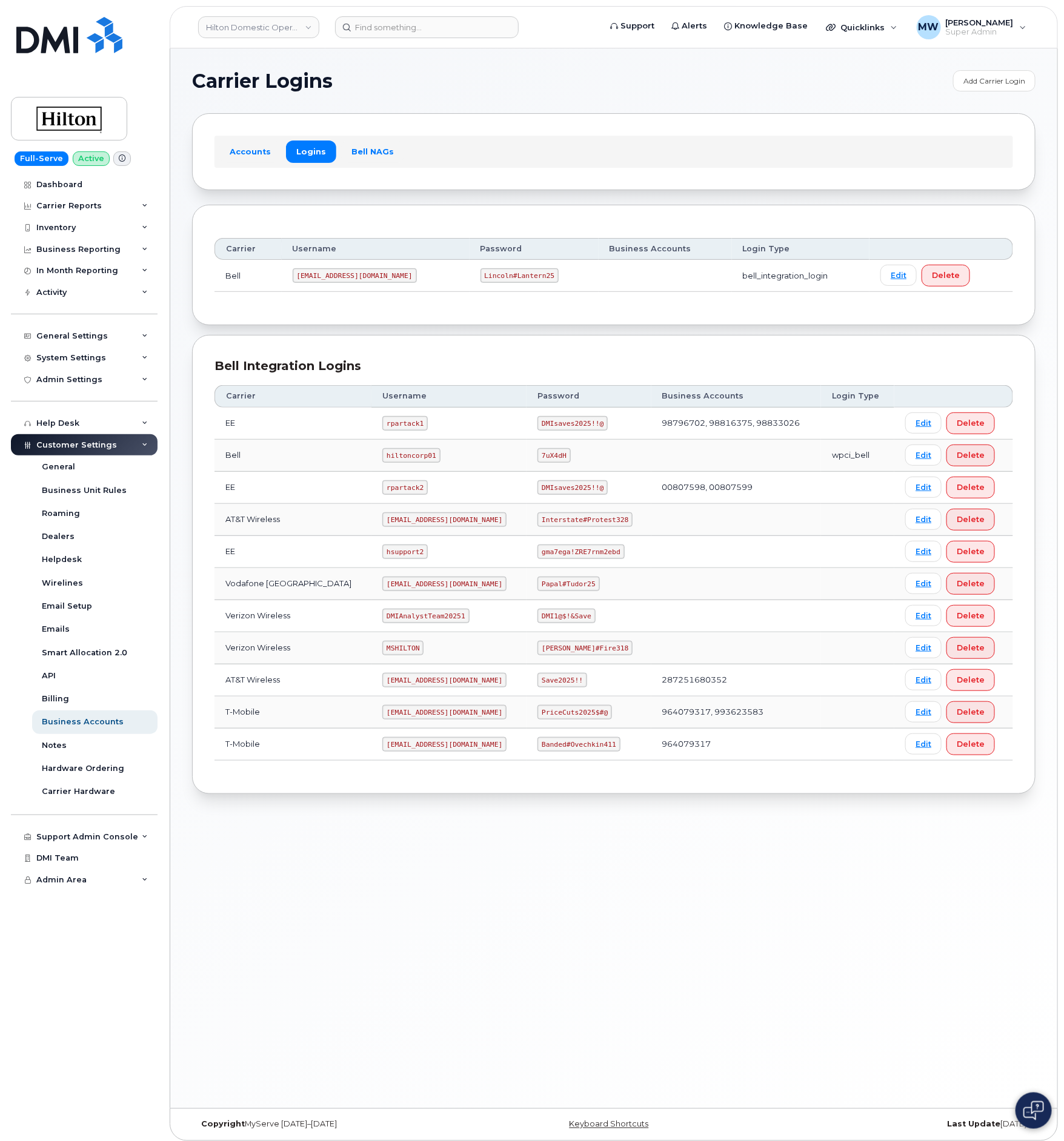
click at [581, 523] on code "Interstate#Protest328" at bounding box center [585, 519] width 95 height 15
copy code "Interstate#Protest328"
